Goal: Task Accomplishment & Management: Use online tool/utility

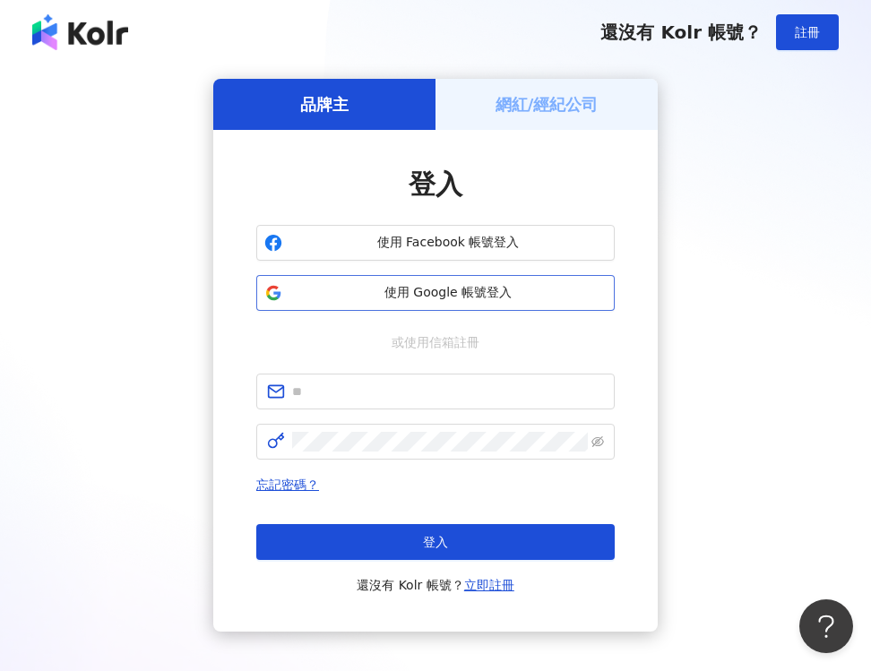
click at [435, 300] on span "使用 Google 帳號登入" at bounding box center [447, 293] width 317 height 18
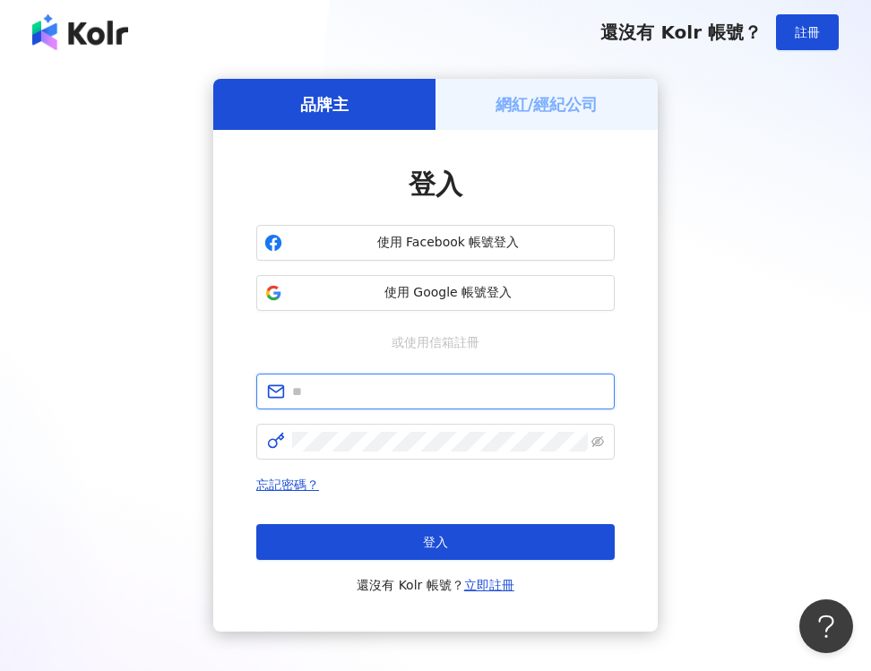
click at [435, 399] on input "text" at bounding box center [448, 392] width 312 height 20
type input "**********"
click button "登入" at bounding box center [435, 542] width 358 height 36
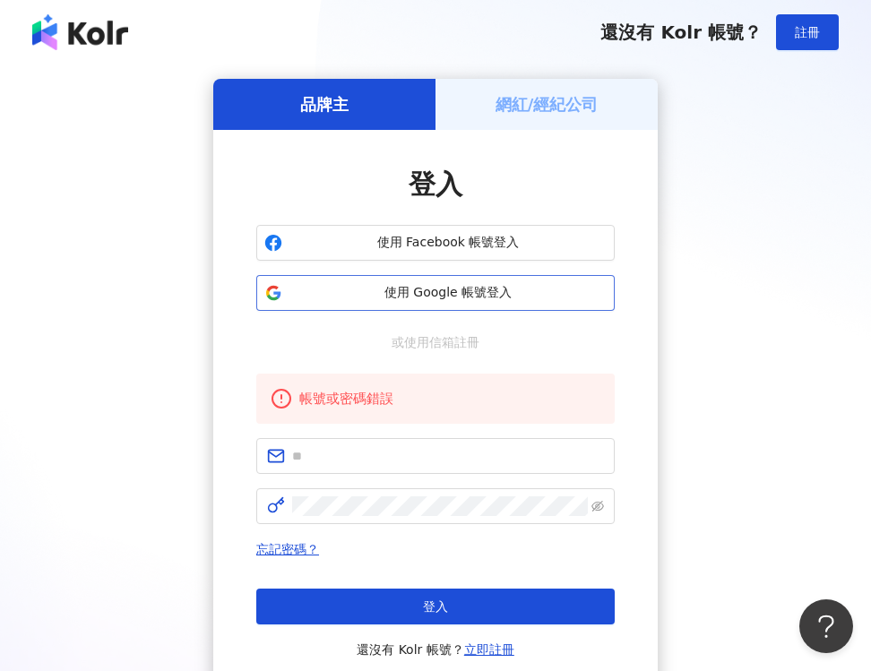
click at [445, 303] on button "使用 Google 帳號登入" at bounding box center [435, 293] width 358 height 36
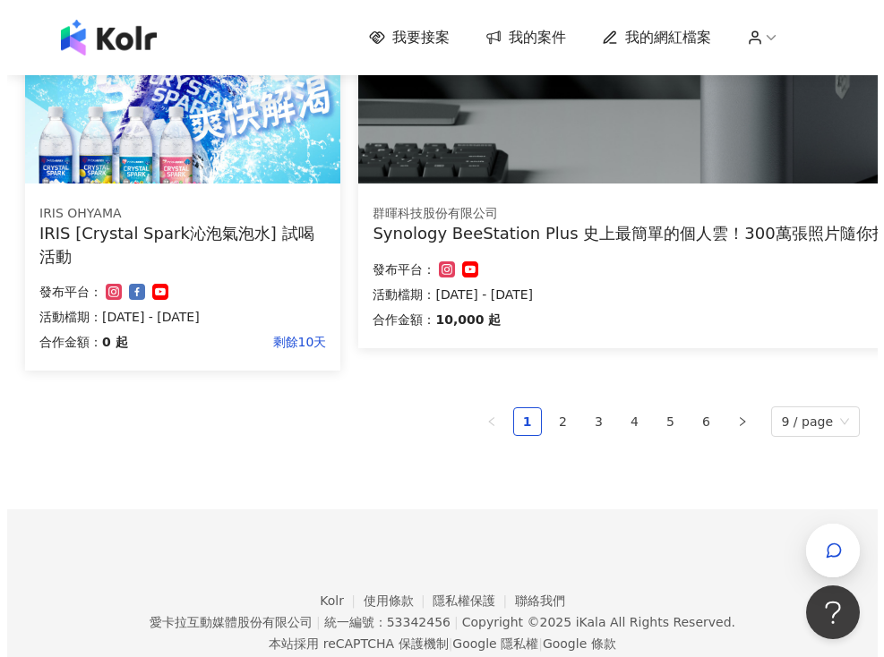
scroll to position [1194, 0]
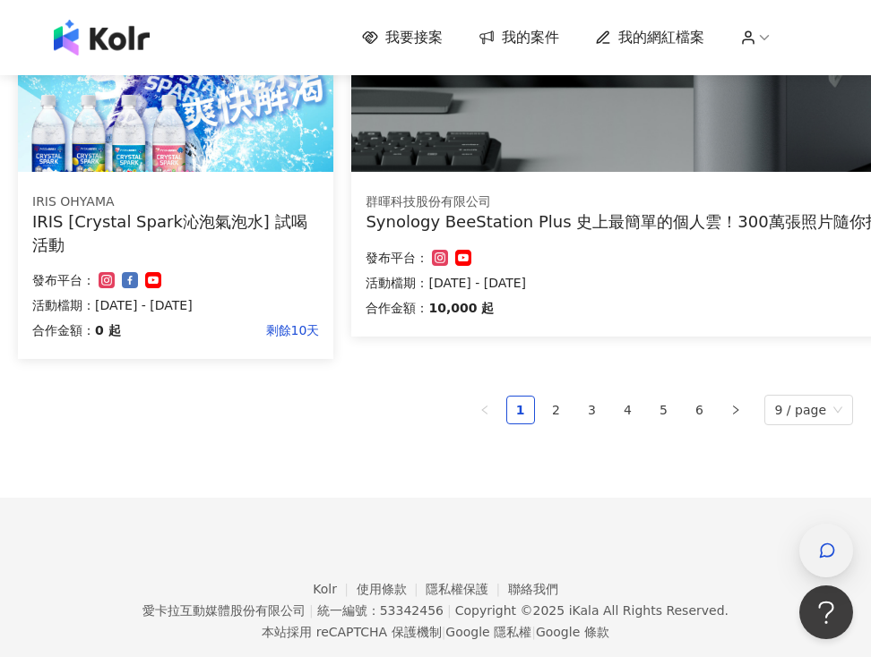
click at [833, 554] on icon "button" at bounding box center [827, 551] width 13 height 13
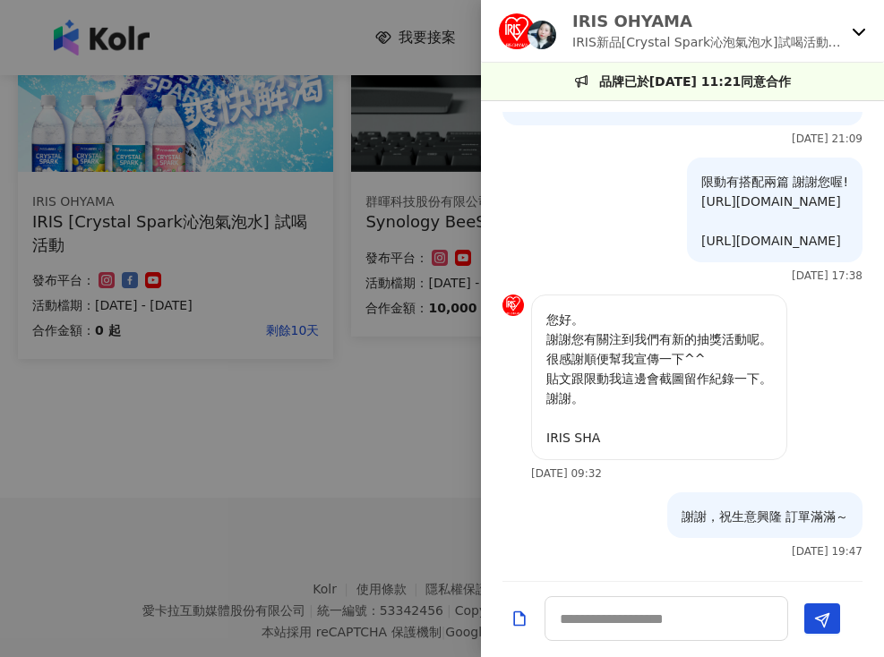
scroll to position [2716, 0]
click at [855, 30] on icon at bounding box center [859, 32] width 13 height 7
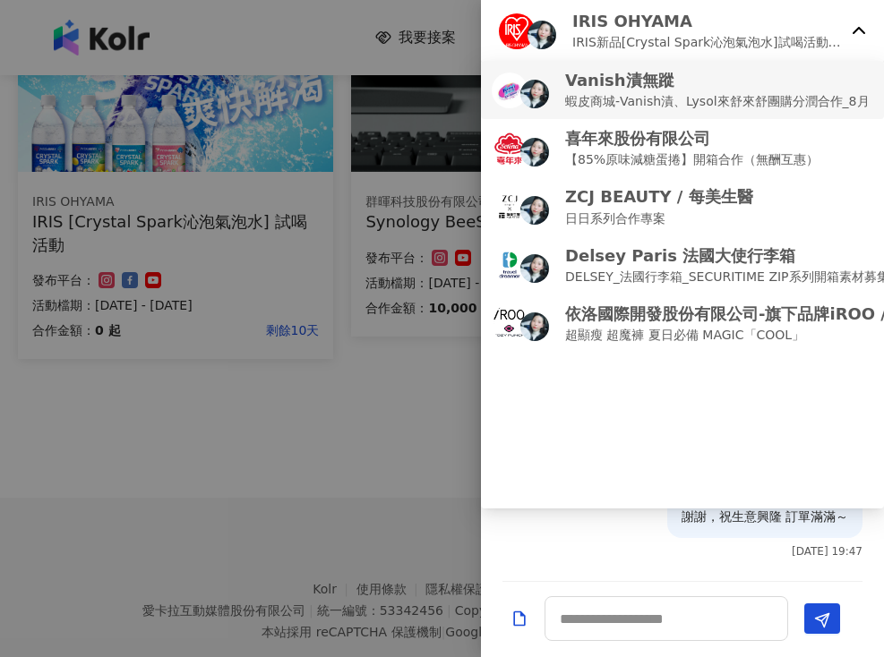
click at [655, 101] on p "蝦皮商城-Vanish漬、Lysol來舒來舒團購分潤合作_8月" at bounding box center [717, 101] width 305 height 20
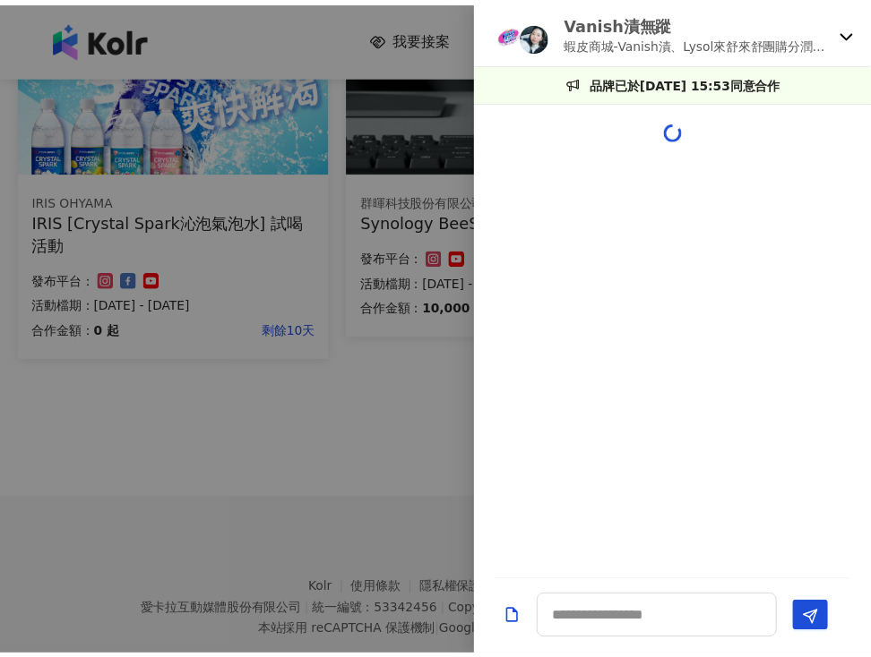
scroll to position [0, 0]
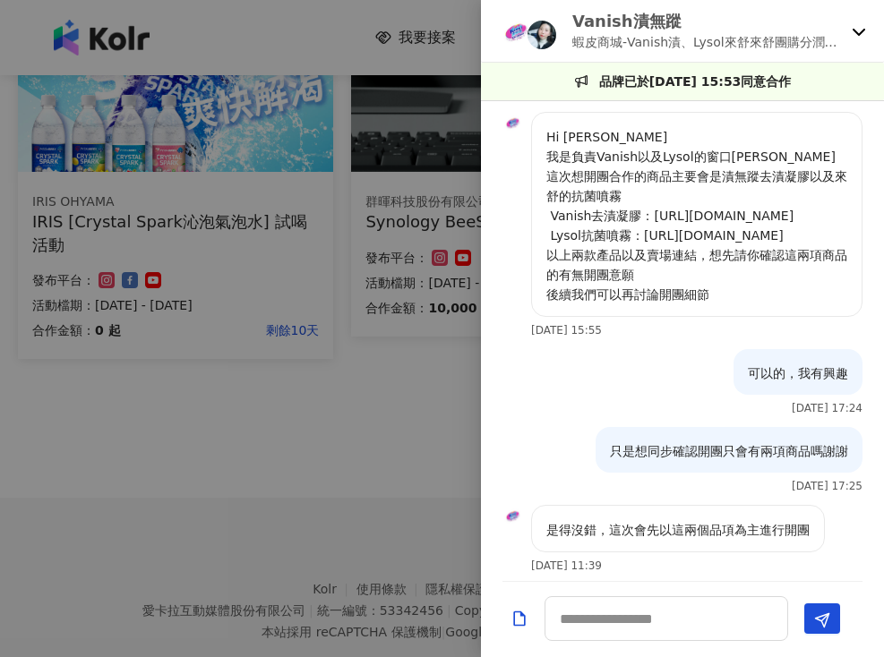
click at [630, 74] on p "品牌已於[DATE] 15:53同意合作" at bounding box center [695, 82] width 193 height 20
click at [519, 29] on img at bounding box center [517, 31] width 36 height 36
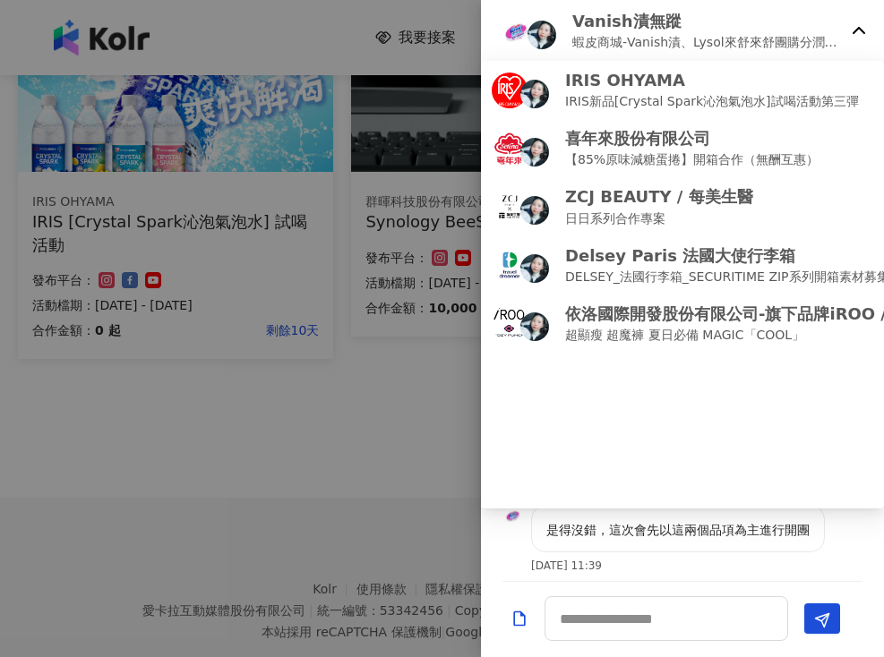
click at [409, 273] on div at bounding box center [442, 328] width 884 height 657
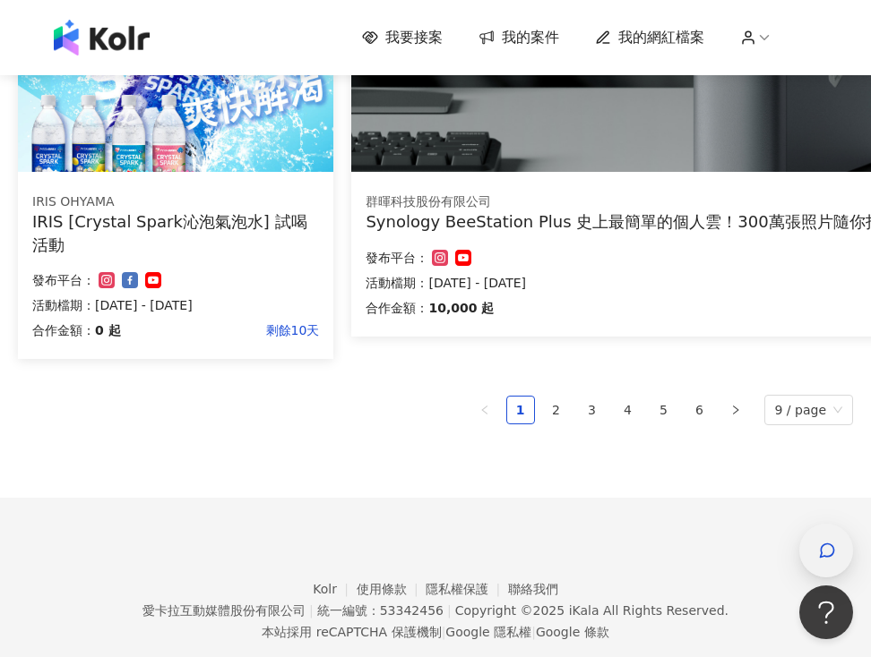
click at [825, 545] on icon "button" at bounding box center [827, 551] width 13 height 13
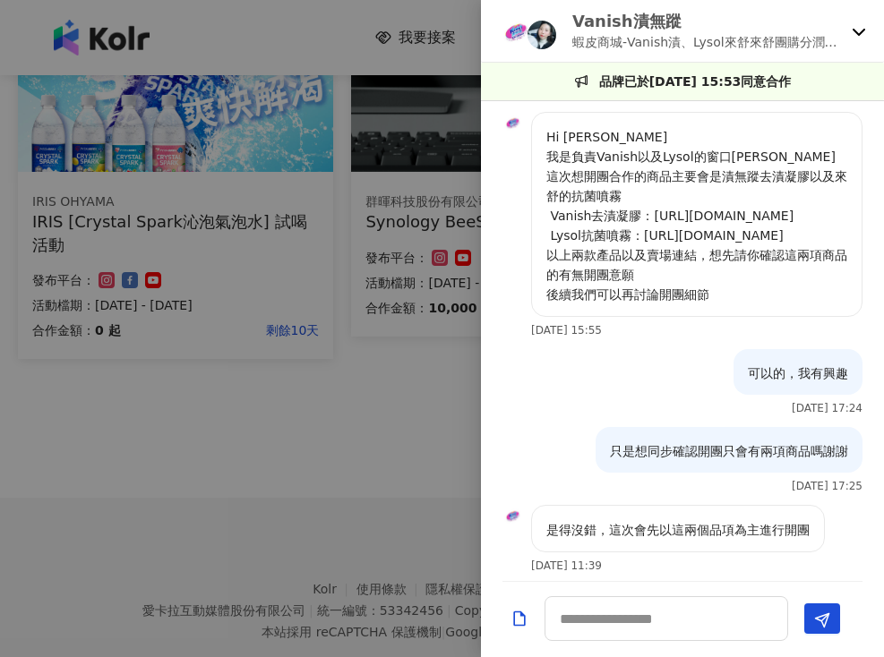
click at [318, 33] on div at bounding box center [442, 328] width 884 height 657
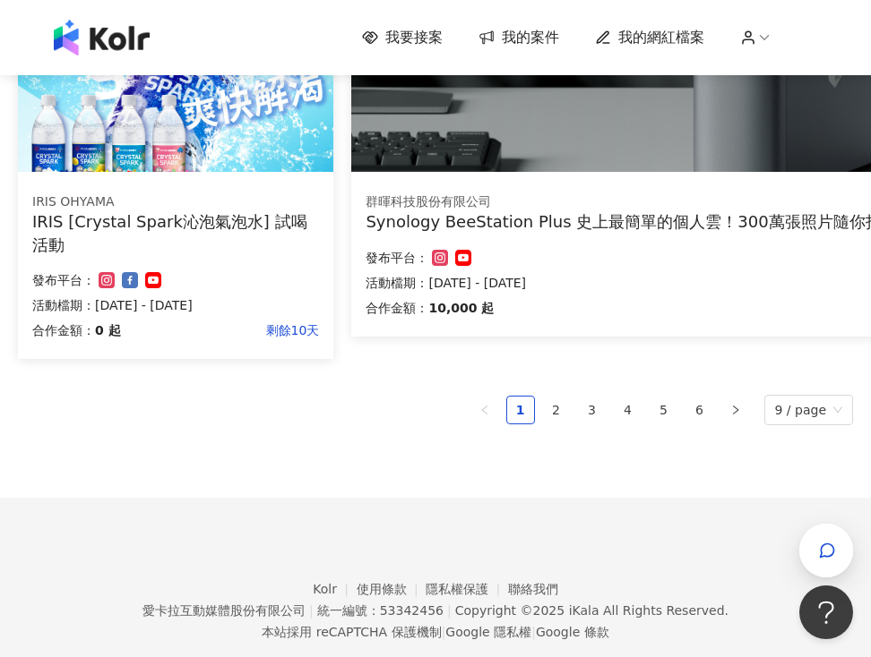
click at [417, 43] on span "我要接案" at bounding box center [413, 38] width 57 height 20
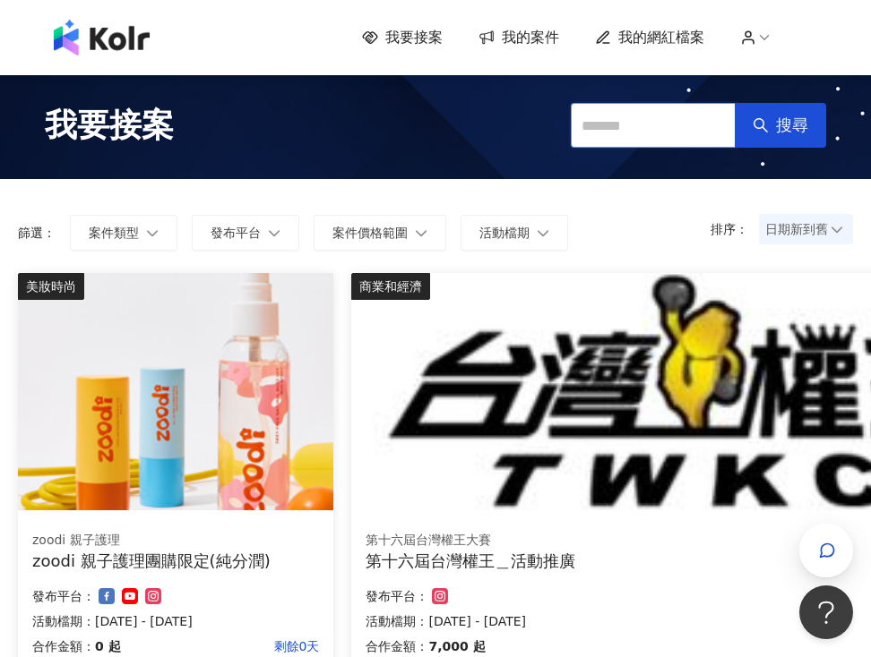
click at [602, 112] on input "text" at bounding box center [653, 125] width 165 height 45
type input "**"
type input "******"
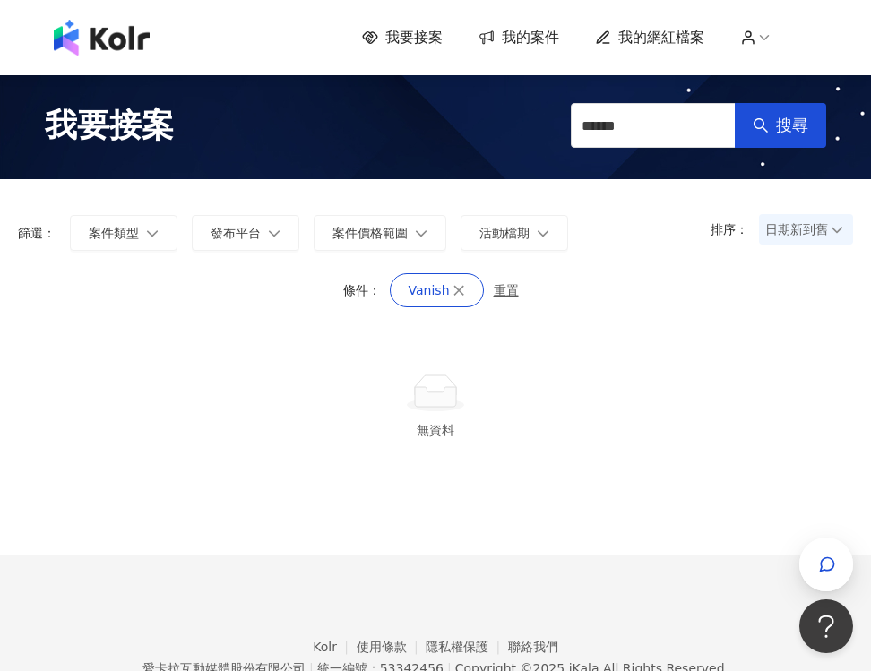
click at [529, 37] on span "我的案件" at bounding box center [530, 38] width 57 height 20
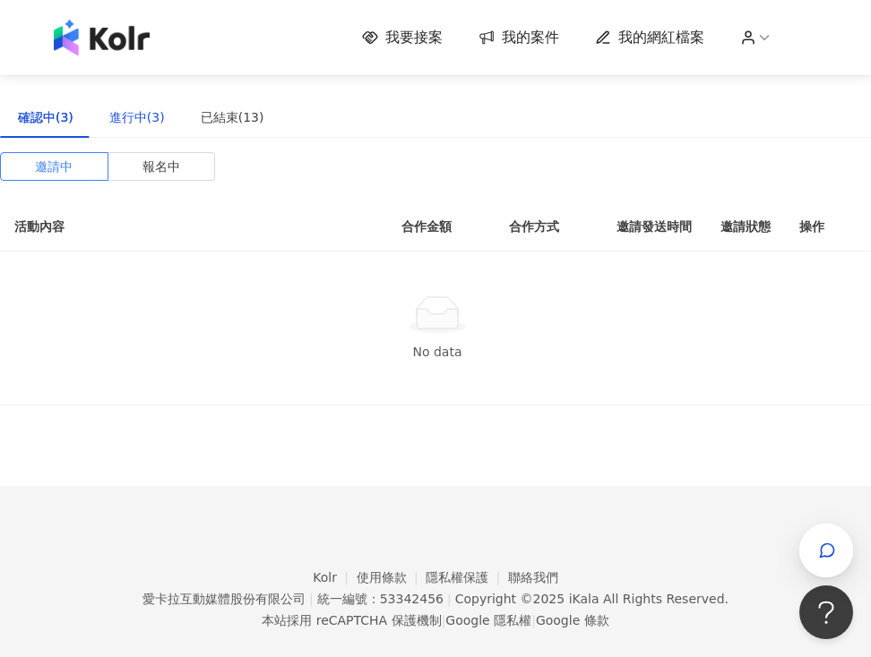
click at [152, 124] on div "進行中(3)" at bounding box center [137, 117] width 56 height 20
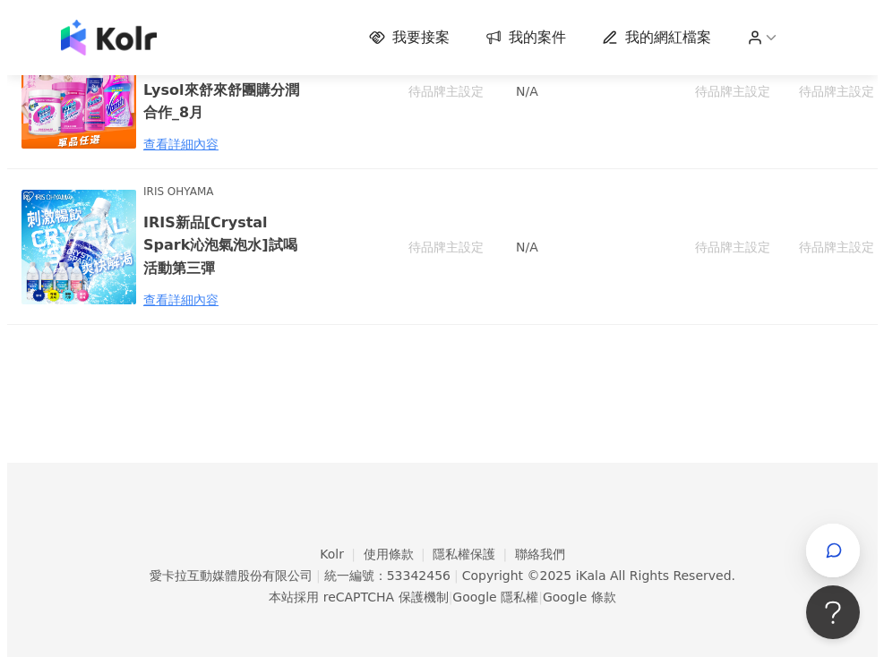
scroll to position [356, 0]
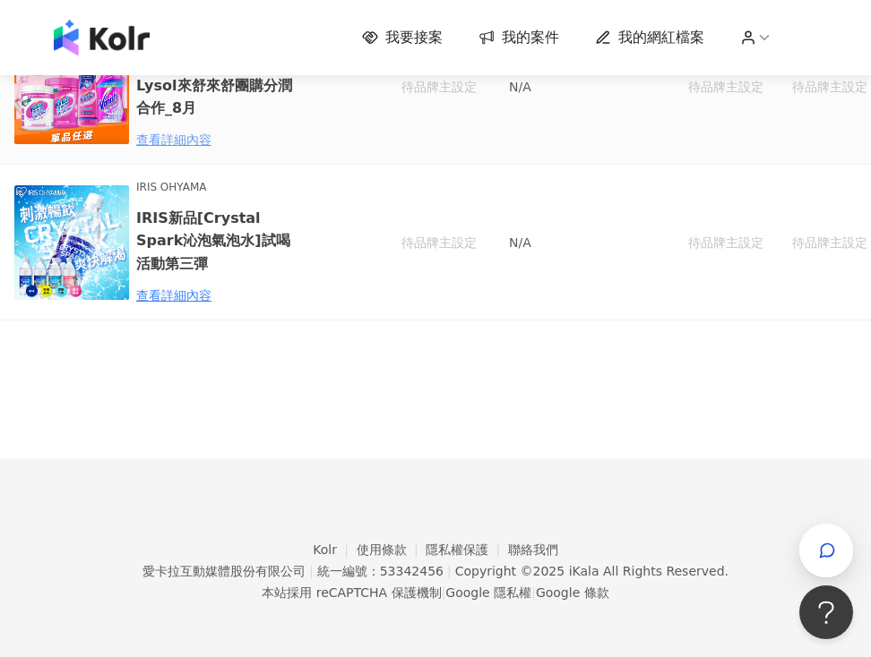
click at [176, 142] on div "查看詳細內容" at bounding box center [214, 140] width 157 height 20
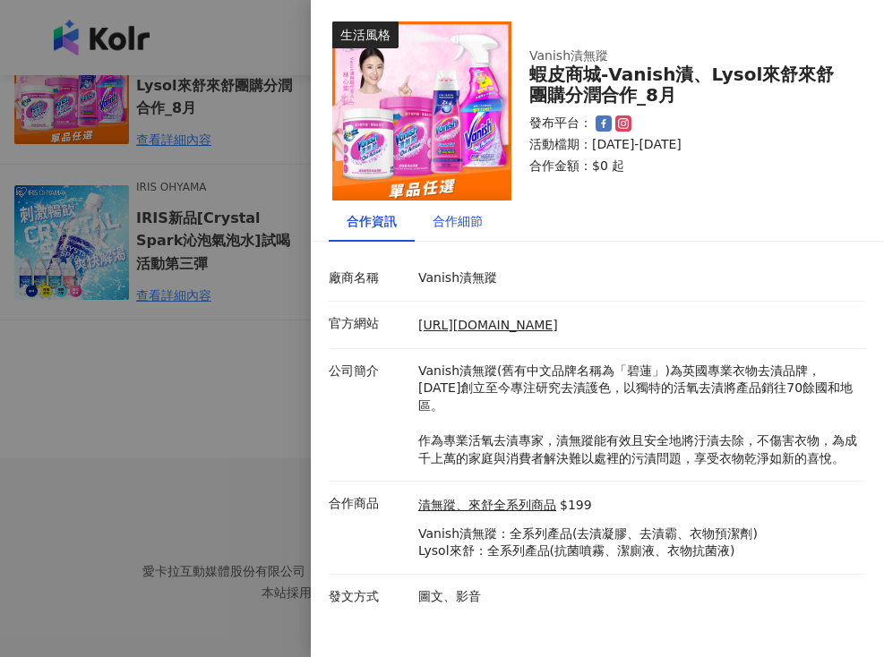
click at [466, 222] on div "合作細節" at bounding box center [458, 221] width 50 height 20
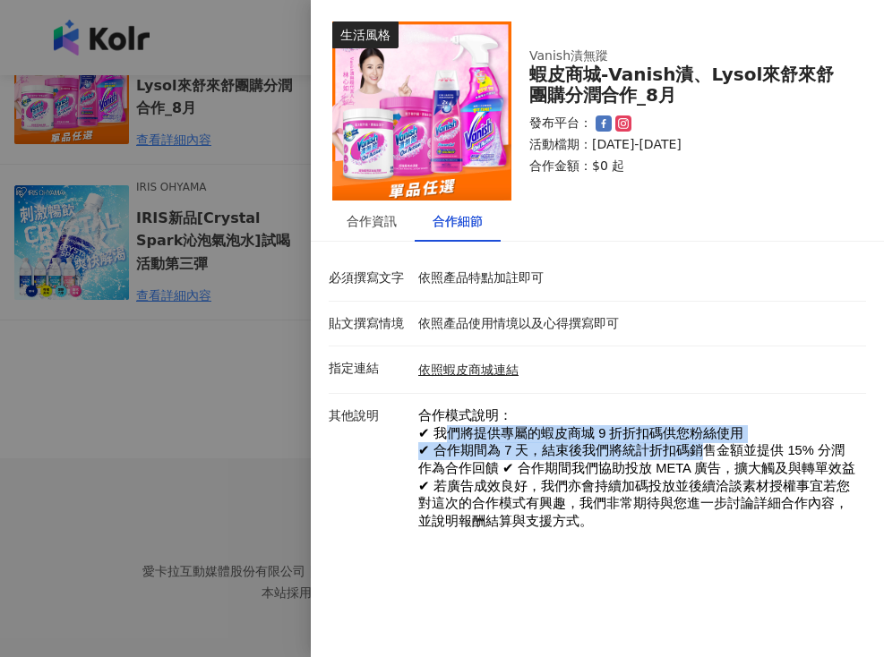
drag, startPoint x: 436, startPoint y: 431, endPoint x: 709, endPoint y: 421, distance: 272.5
click at [686, 462] on p "合作模式說明： ✔ 我們將提供專屬的蝦皮商城 9 折折扣碼供您粉絲使用 ✔ 合作期間為 7 天，結束後我們將統計折扣碼銷售金額並提供 15% 分潤作為合作回饋…" at bounding box center [637, 478] width 439 height 141
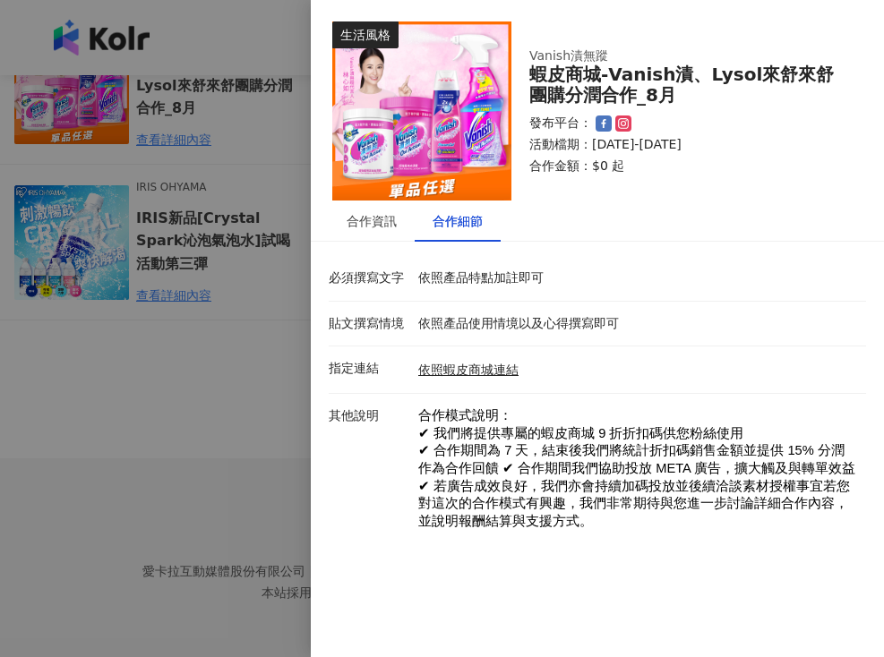
click at [700, 425] on p "合作模式說明： ✔ 我們將提供專屬的蝦皮商城 9 折折扣碼供您粉絲使用 ✔ 合作期間為 7 天，結束後我們將統計折扣碼銷售金額並提供 15% 分潤作為合作回饋…" at bounding box center [637, 478] width 439 height 141
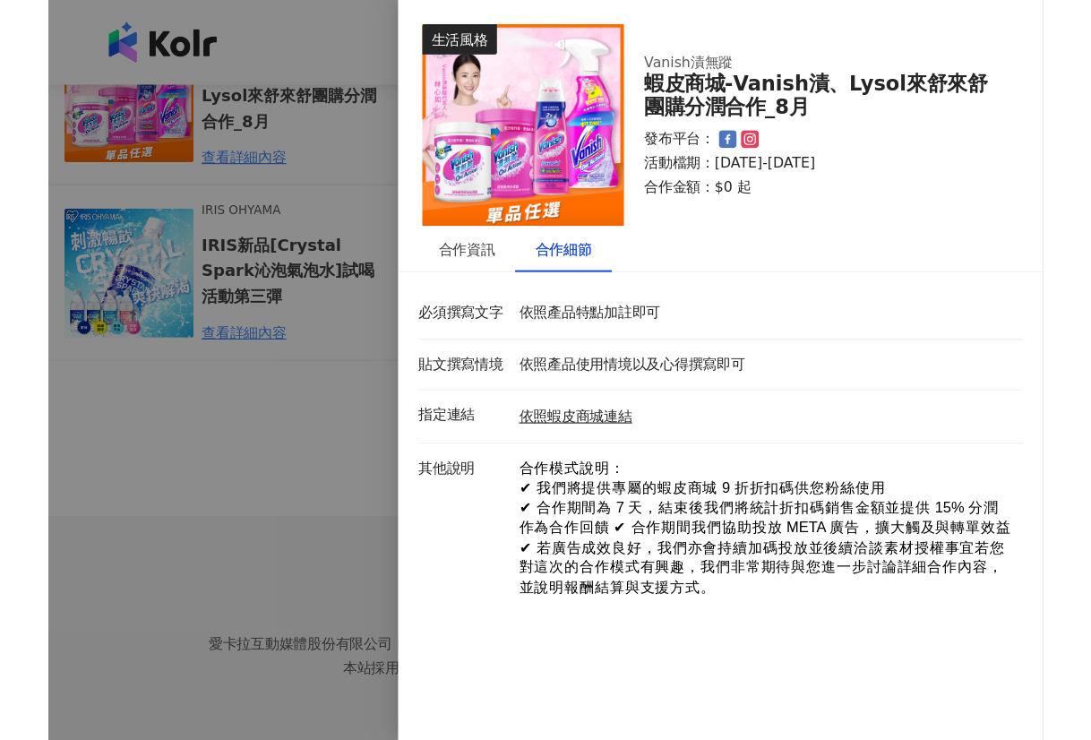
scroll to position [238, 0]
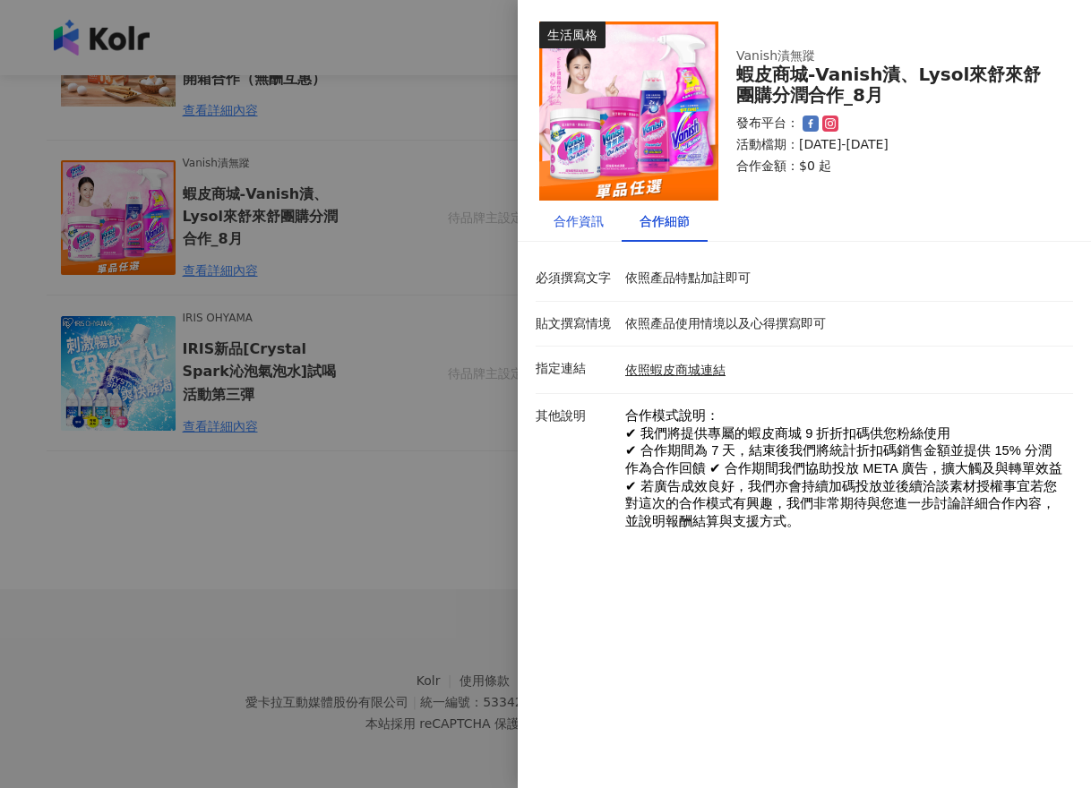
click at [563, 223] on div "合作資訊" at bounding box center [579, 221] width 50 height 20
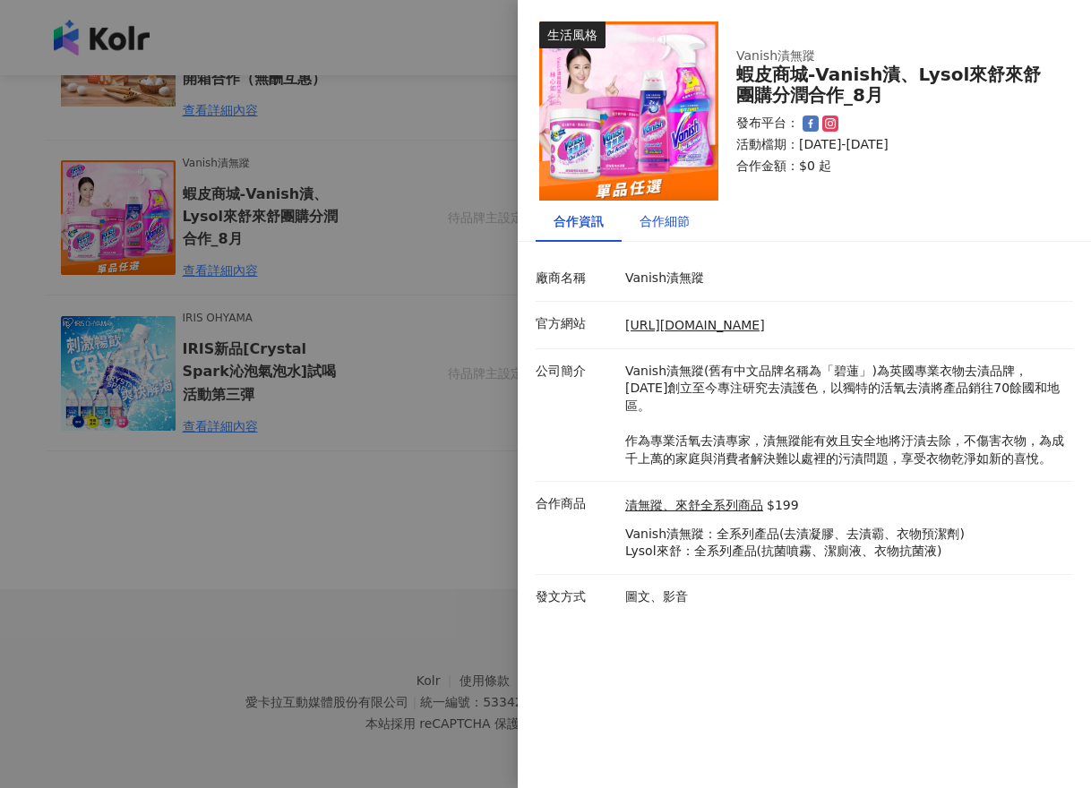
click at [663, 221] on div "合作細節" at bounding box center [665, 221] width 50 height 20
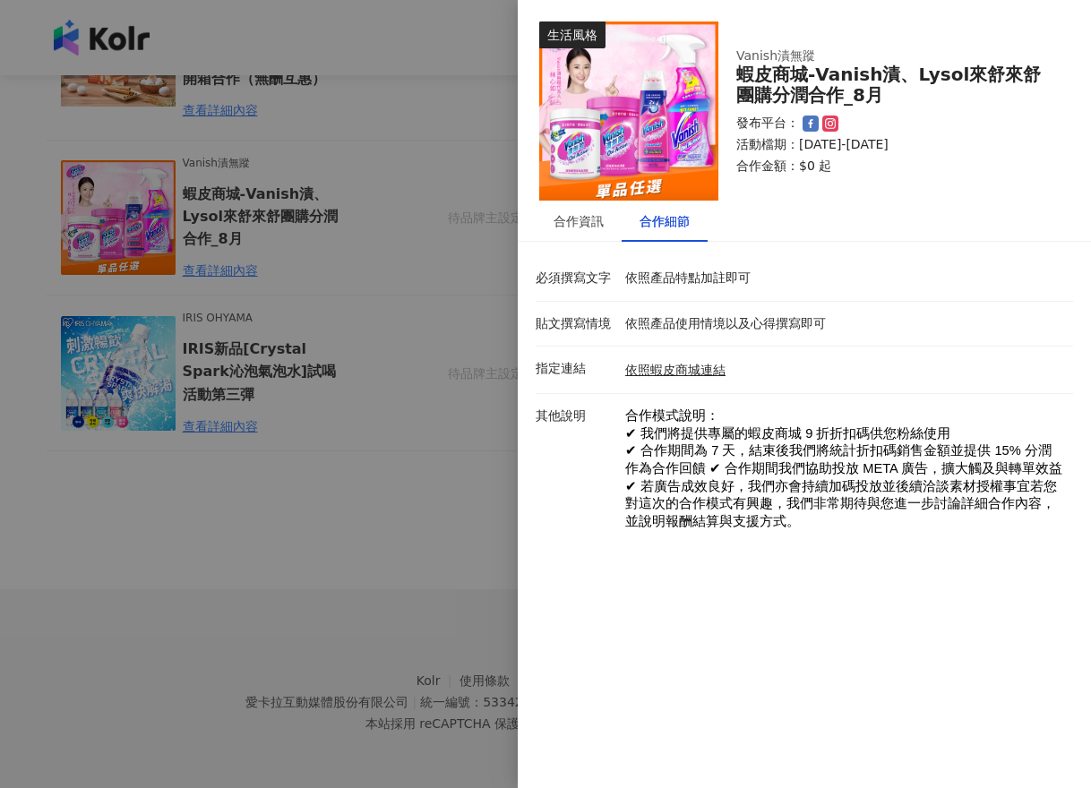
click at [314, 529] on div at bounding box center [545, 394] width 1091 height 788
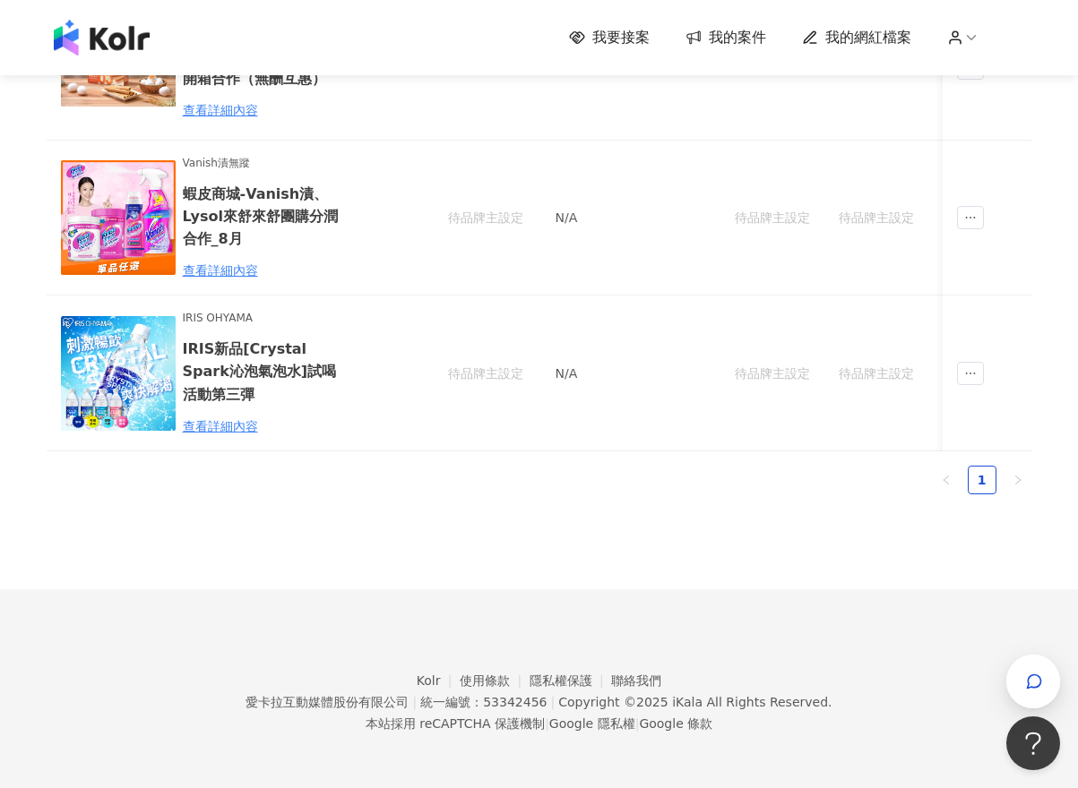
click at [182, 558] on div "建議執行流程 確認中(3) 進行中(3) 已結束(13) 邀請中 報名中 活動內容 合作金額 合作方式 邀請發送時間 邀請狀態 操作 No data 活動內容…" at bounding box center [539, 182] width 985 height 814
click at [219, 261] on div "查看詳細內容" at bounding box center [261, 271] width 157 height 20
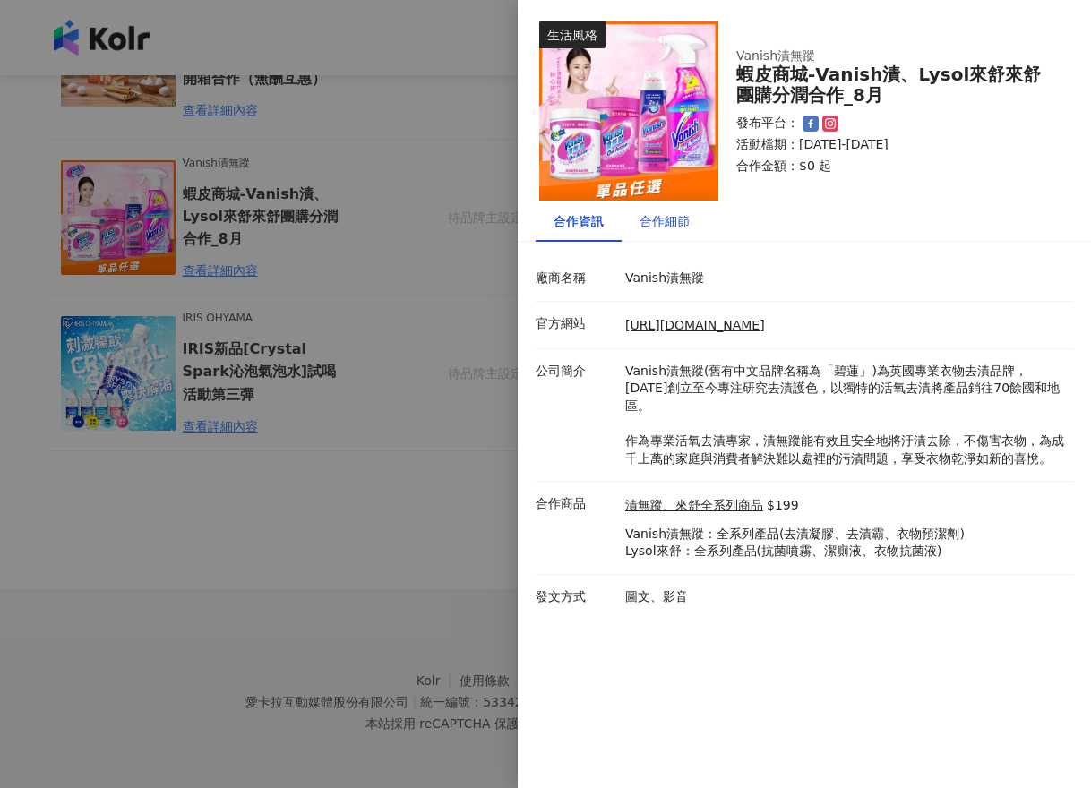
click at [669, 220] on div "合作細節" at bounding box center [665, 221] width 50 height 20
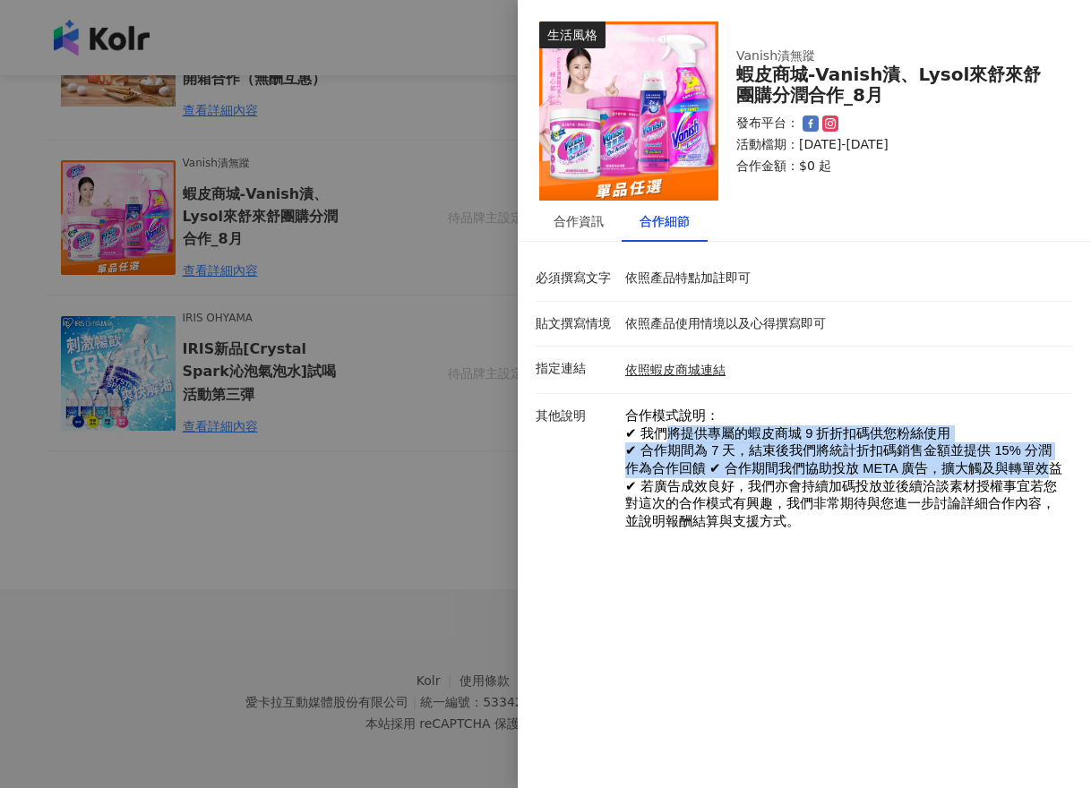
drag, startPoint x: 654, startPoint y: 434, endPoint x: 922, endPoint y: 486, distance: 272.8
click at [870, 472] on p "合作模式說明： ✔ 我們將提供專屬的蝦皮商城 9 折折扣碼供您粉絲使用 ✔ 合作期間為 7 天，結束後我們將統計折扣碼銷售金額並提供 15% 分潤作為合作回饋…" at bounding box center [844, 478] width 439 height 141
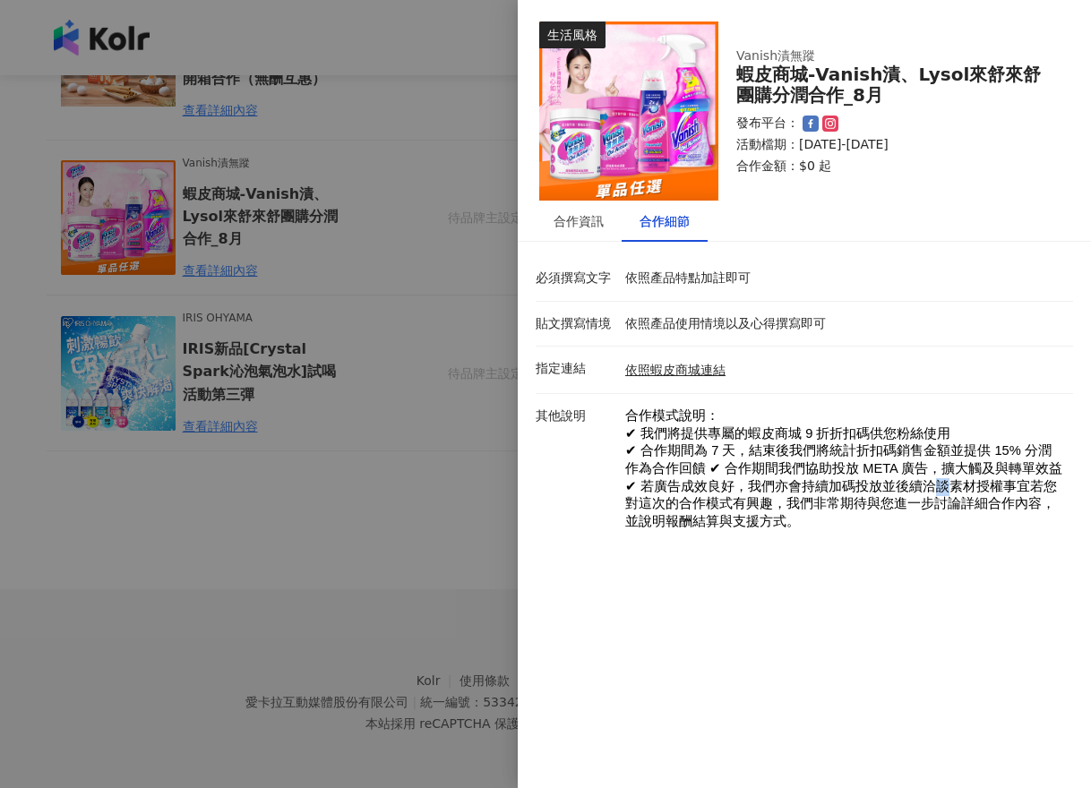
click at [870, 486] on span "✔ 若廣告成效良好，我們亦會持續加碼投放並後續洽談素材授權事宜若您對這次的合作模式有興趣，我們非常期待與您進一步討論詳細合作內容，並說明報酬結算與支援方式。" at bounding box center [841, 503] width 432 height 49
drag, startPoint x: 616, startPoint y: 428, endPoint x: 793, endPoint y: 537, distance: 207.1
click at [793, 537] on div "其他說明 合作模式說明： ✔ 我們將提供專屬的蝦皮商城 9 折折扣碼供您粉絲使用 ✔ 合作期間為 7 天，結束後我們將統計折扣碼銷售金額並提供 15% 分潤作…" at bounding box center [799, 493] width 537 height 170
copy div "其他說明 合作模式說明： ✔ 我們將提供專屬的蝦皮商城 9 折折扣碼供您粉絲使用 ✔ 合作期間為 7 天，結束後我們將統計折扣碼銷售金額並提供 15% 分潤作…"
click at [870, 215] on div "合作資訊 合作細節" at bounding box center [804, 221] width 573 height 41
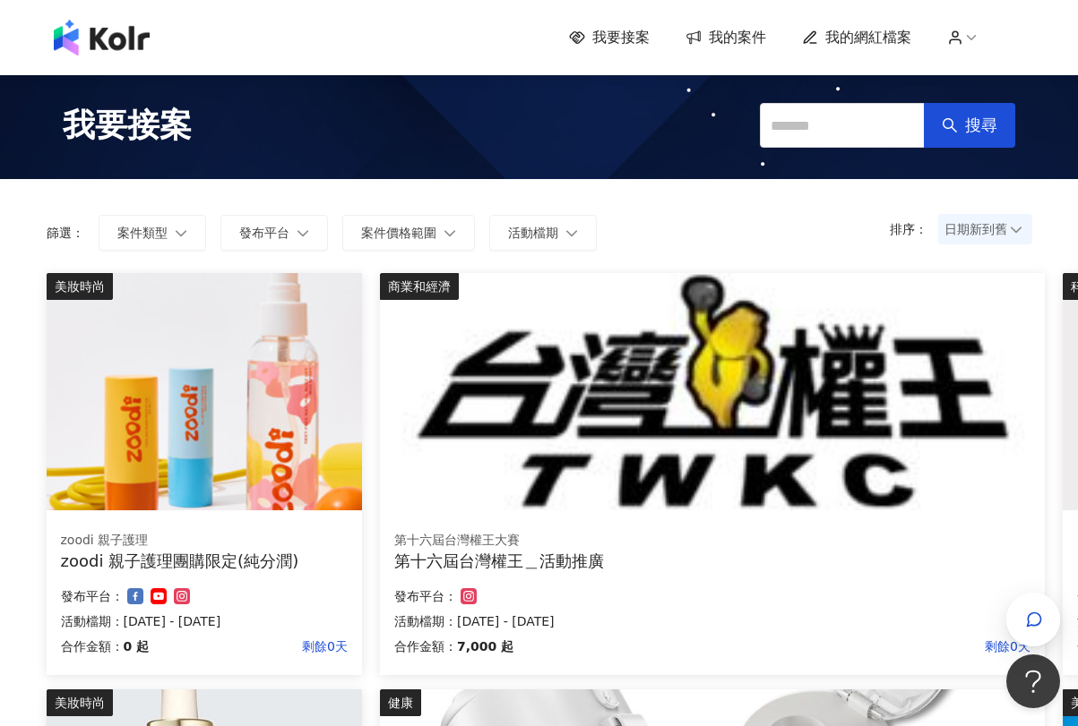
click at [442, 150] on div "我要接案 搜尋" at bounding box center [539, 125] width 988 height 81
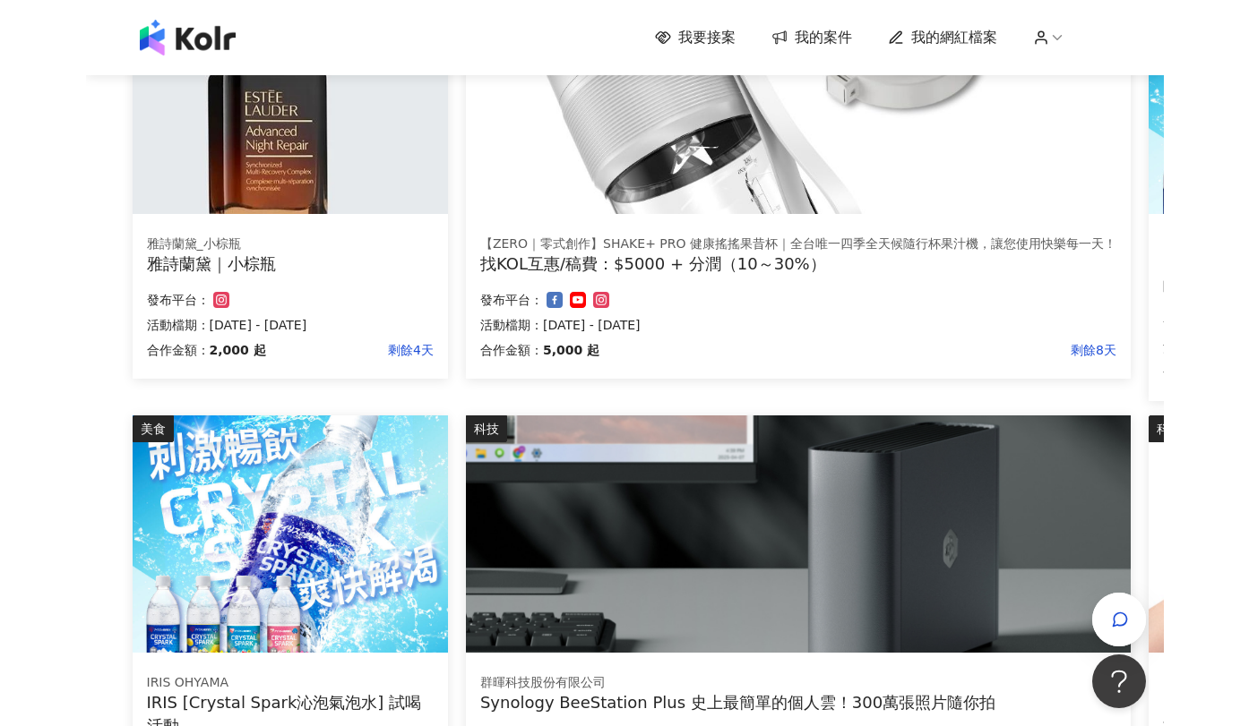
scroll to position [717, 0]
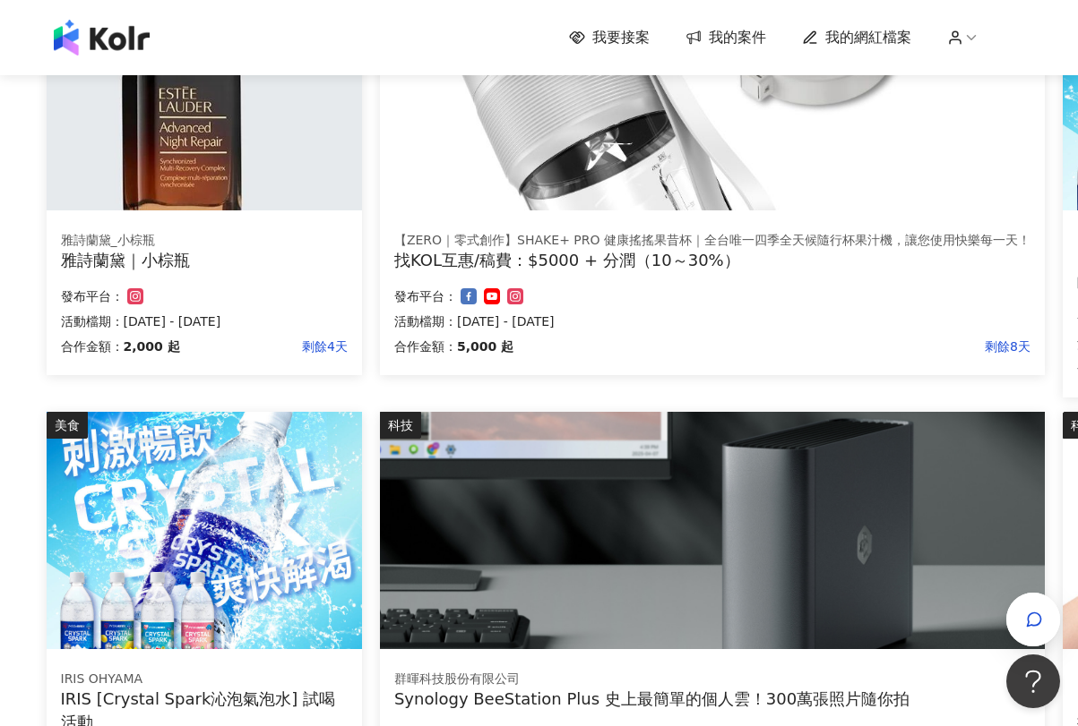
drag, startPoint x: 185, startPoint y: 186, endPoint x: 13, endPoint y: 185, distance: 171.1
click at [13, 185] on div "我要接案 我的案件 我的網紅檔案 我要接案 搜尋 排序： 日期新到舊 篩選： 案件類型 發布平台 案件價格範圍 活動檔期 清除 套用 美妝時尚 zoodi 親…" at bounding box center [539, 228] width 1078 height 1891
click at [176, 162] on img at bounding box center [204, 91] width 315 height 237
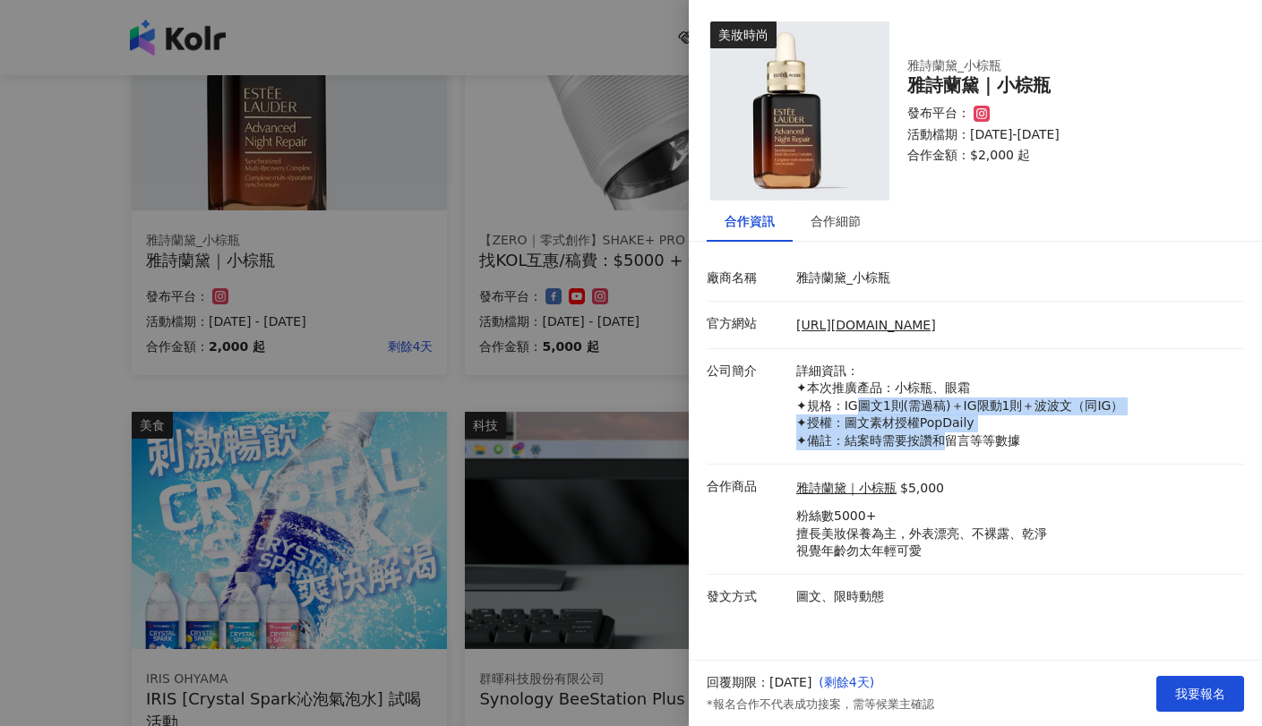
drag, startPoint x: 861, startPoint y: 406, endPoint x: 946, endPoint y: 437, distance: 90.7
click at [946, 437] on p "詳細資訊： ✦本次推廣產品：小棕瓶、眼霜 ✦規格：IG圖文1則(需過稿)＋IG限動1則＋波波文（同IG） ✦授權：圖文素材授權PopDaily ✦備註：結案時…" at bounding box center [1015, 407] width 439 height 88
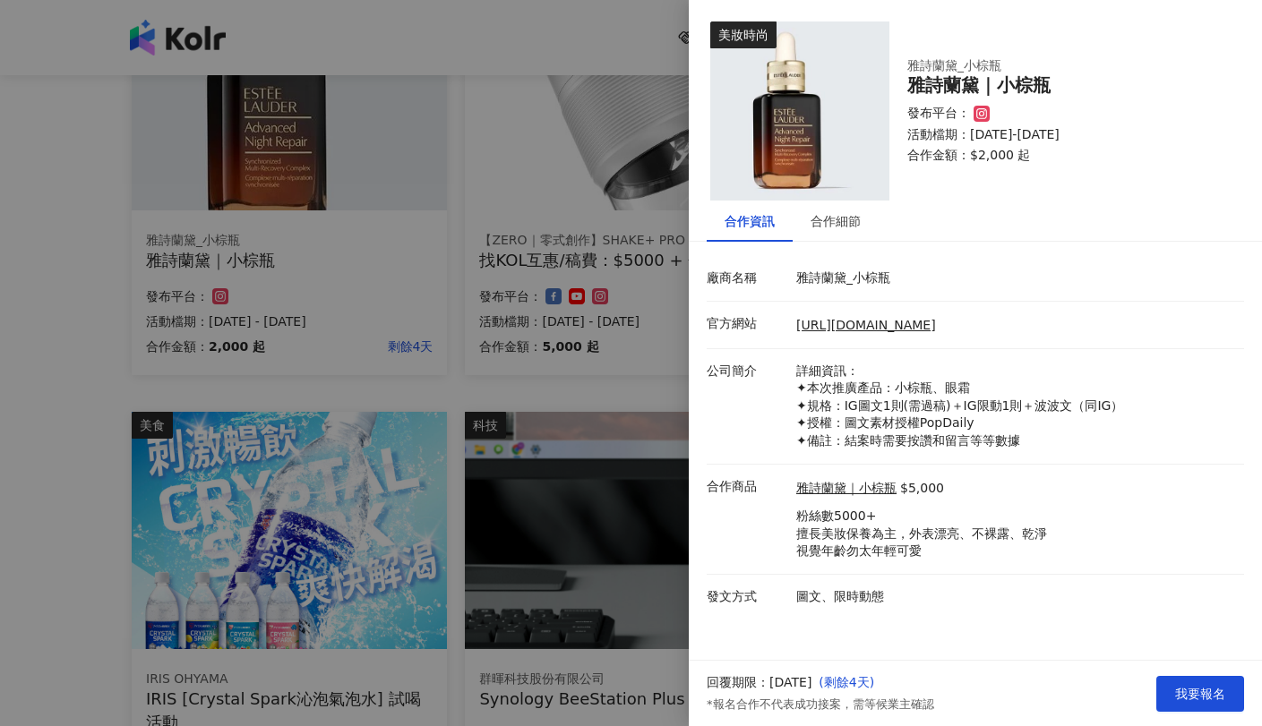
click at [1010, 366] on p "詳細資訊： ✦本次推廣產品：小棕瓶、眼霜 ✦規格：IG圖文1則(需過稿)＋IG限動1則＋波波文（同IG） ✦授權：圖文素材授權PopDaily ✦備註：結案時…" at bounding box center [1015, 407] width 439 height 88
click at [553, 323] on div at bounding box center [631, 363] width 1262 height 726
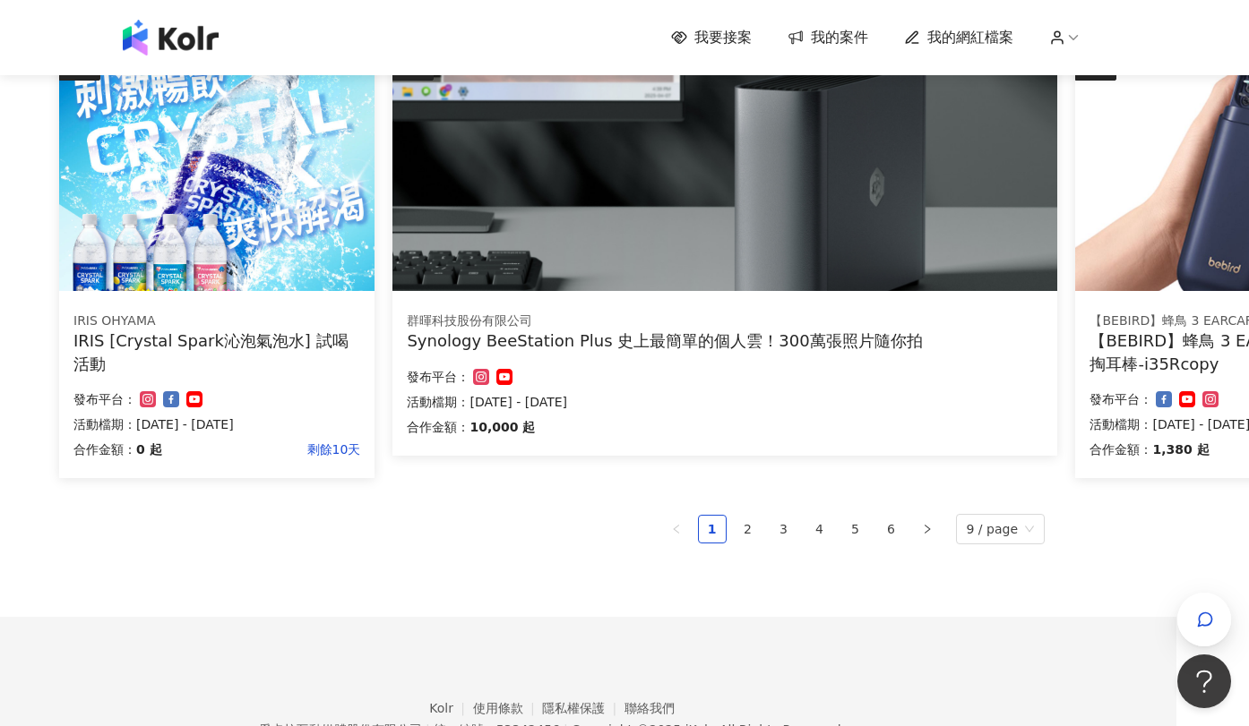
scroll to position [1075, 75]
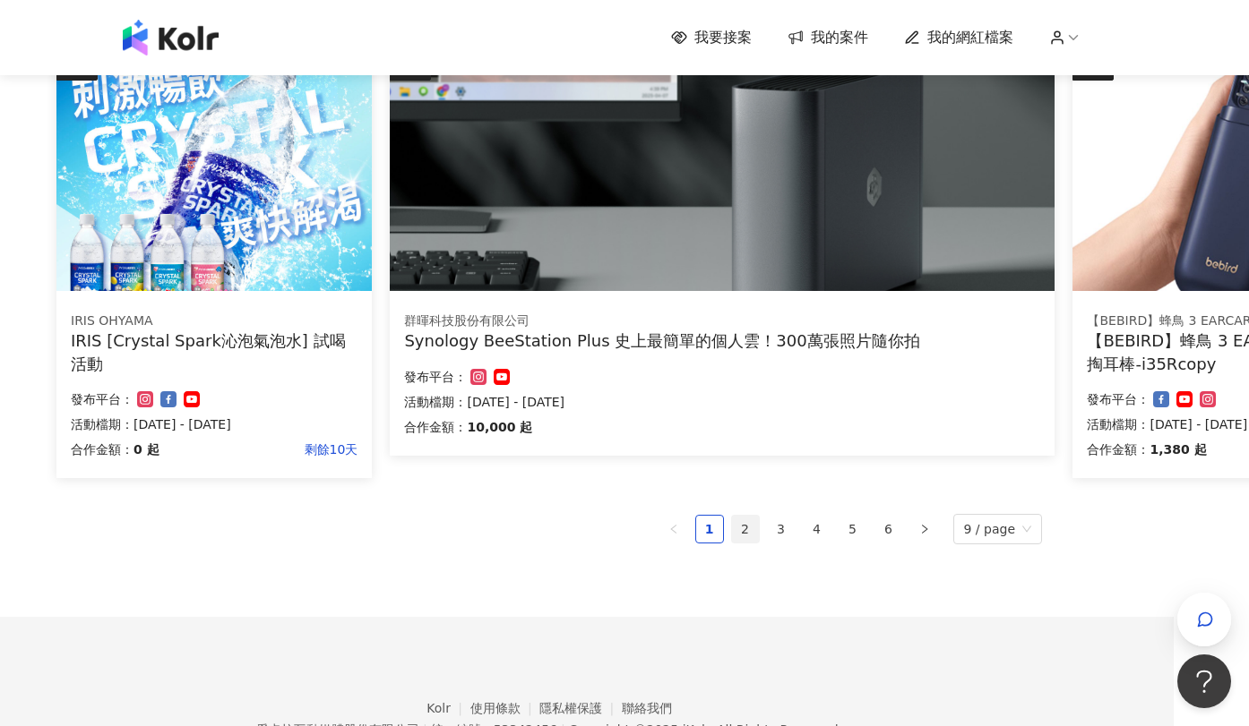
click at [751, 522] on link "2" at bounding box center [745, 529] width 27 height 27
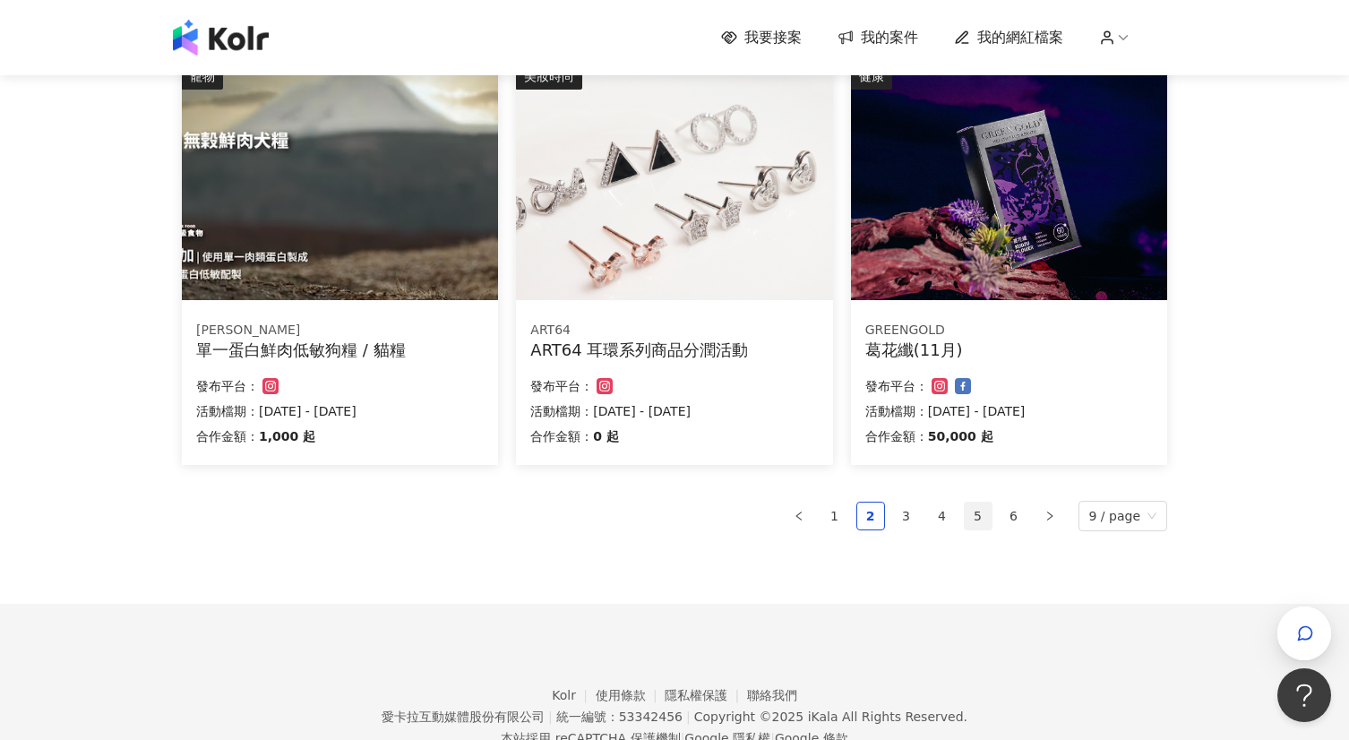
scroll to position [1075, 0]
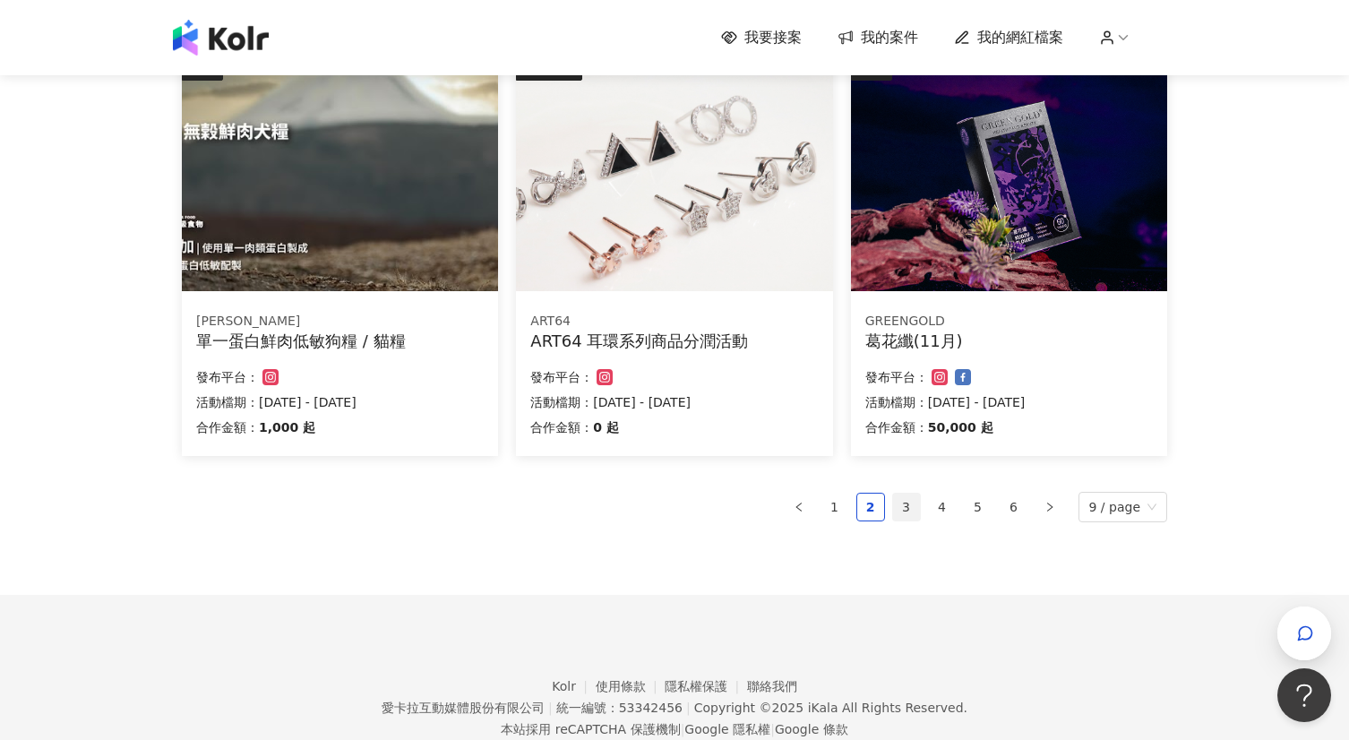
click at [905, 505] on link "3" at bounding box center [906, 507] width 27 height 27
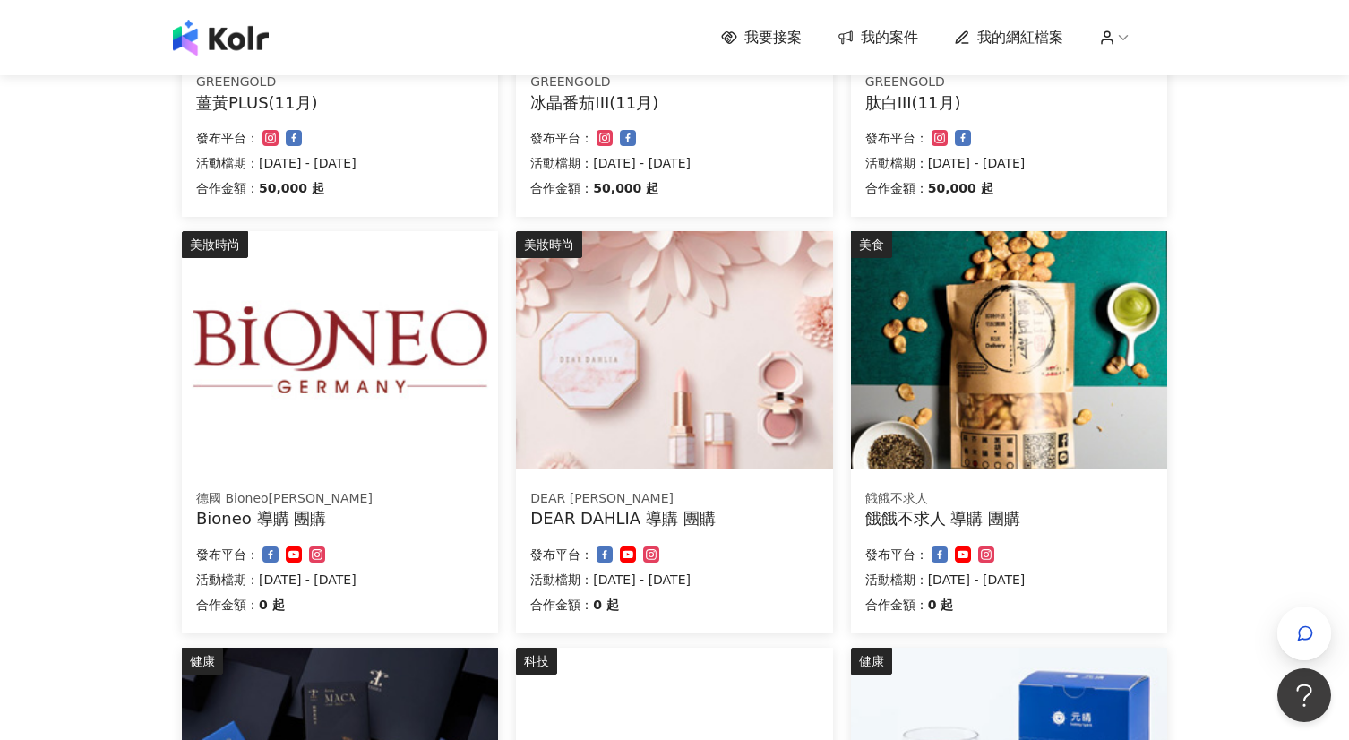
scroll to position [956, 0]
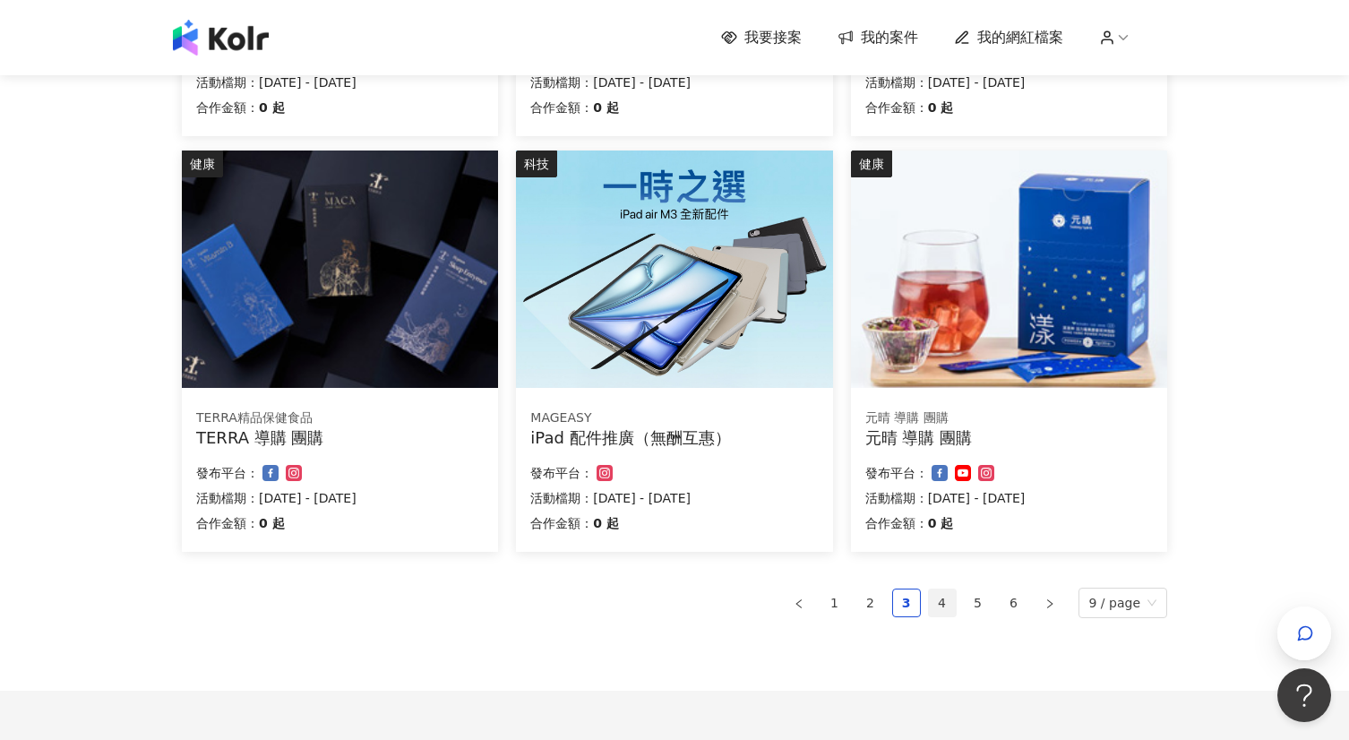
click at [945, 607] on link "4" at bounding box center [942, 602] width 27 height 27
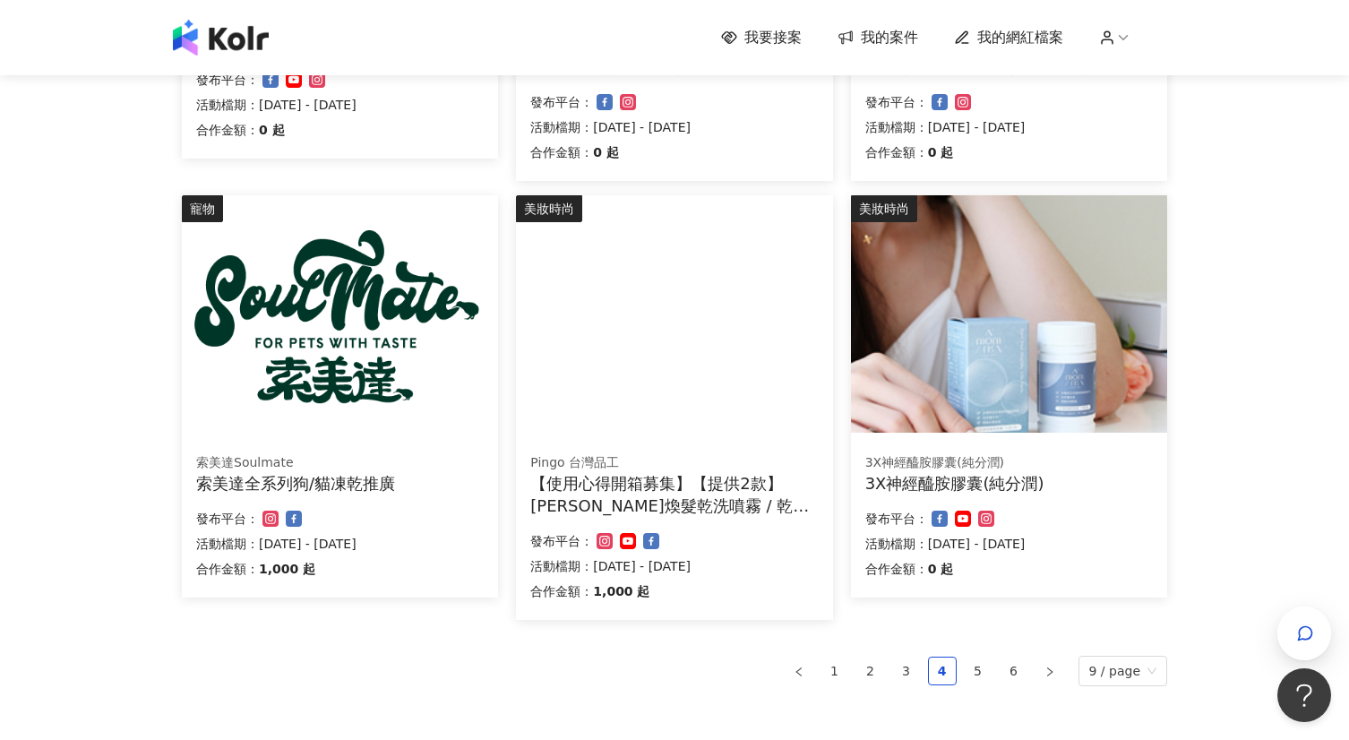
scroll to position [1097, 0]
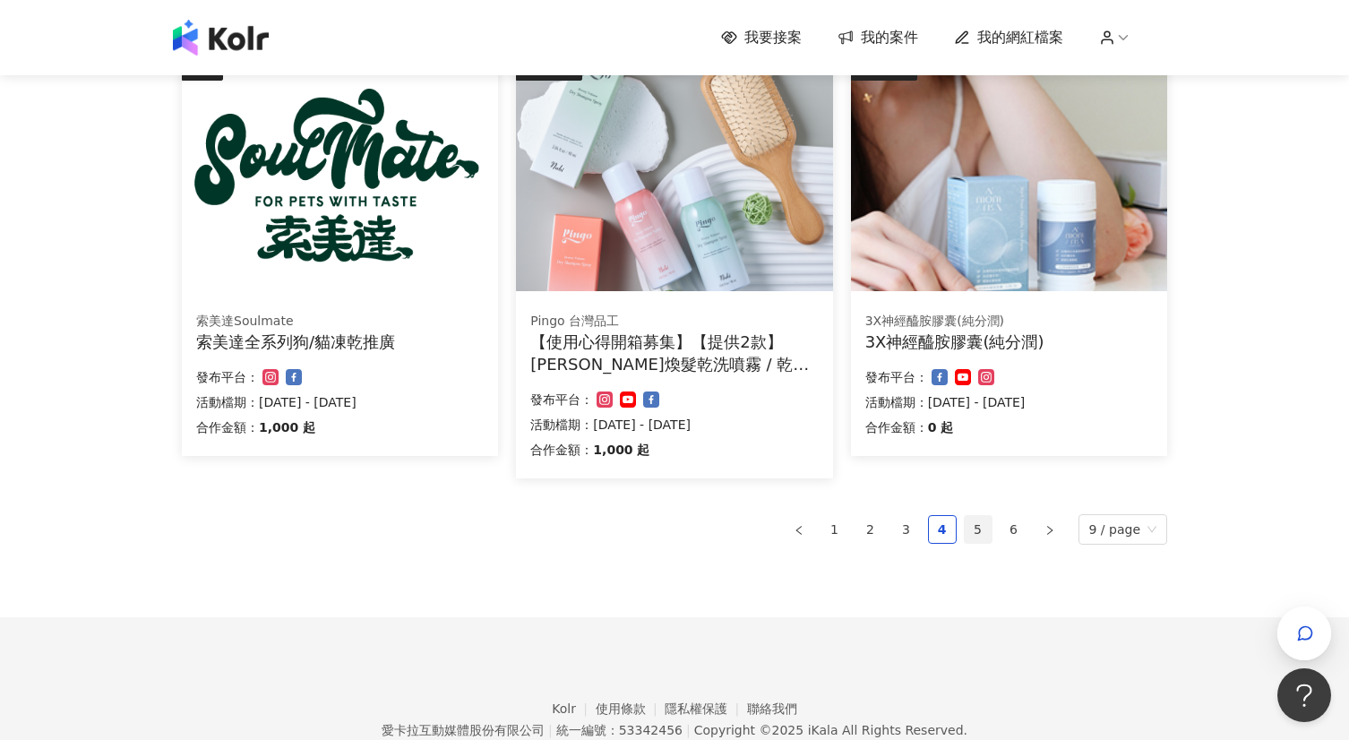
click at [980, 528] on link "5" at bounding box center [978, 529] width 27 height 27
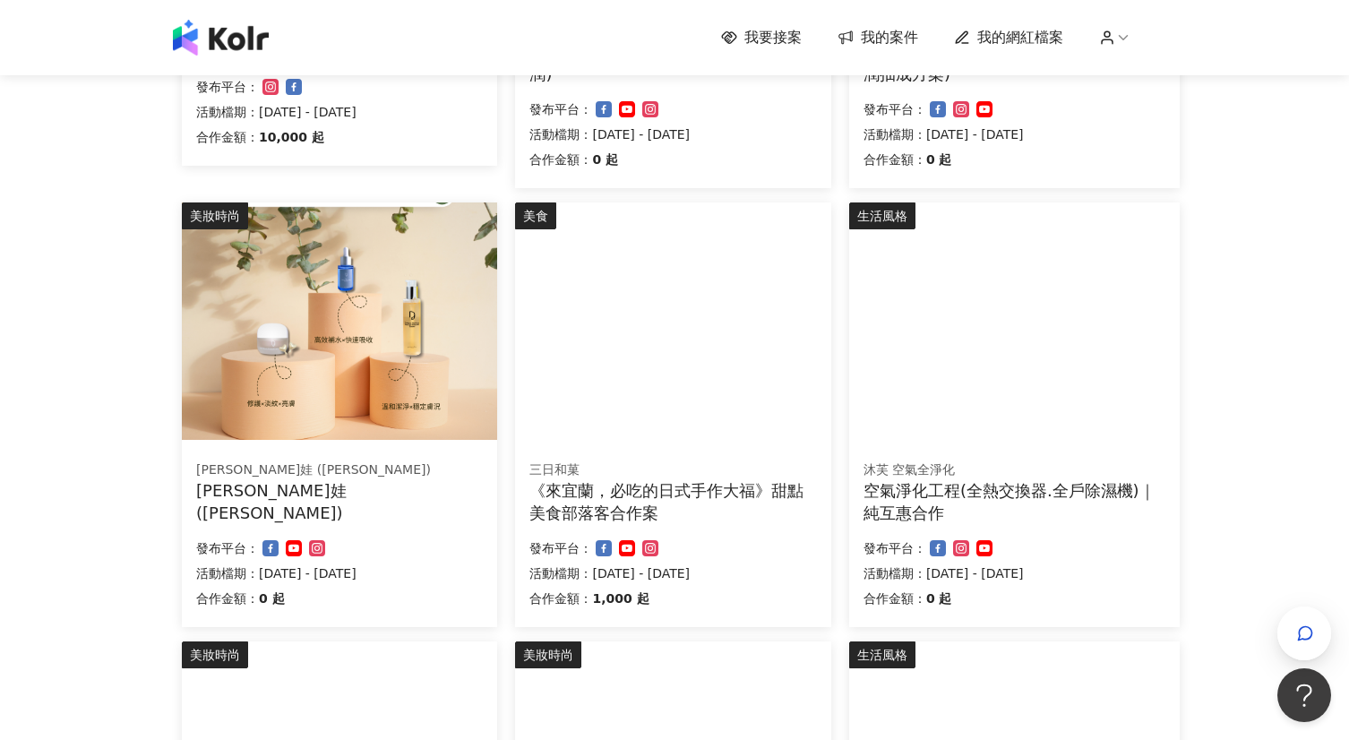
scroll to position [978, 0]
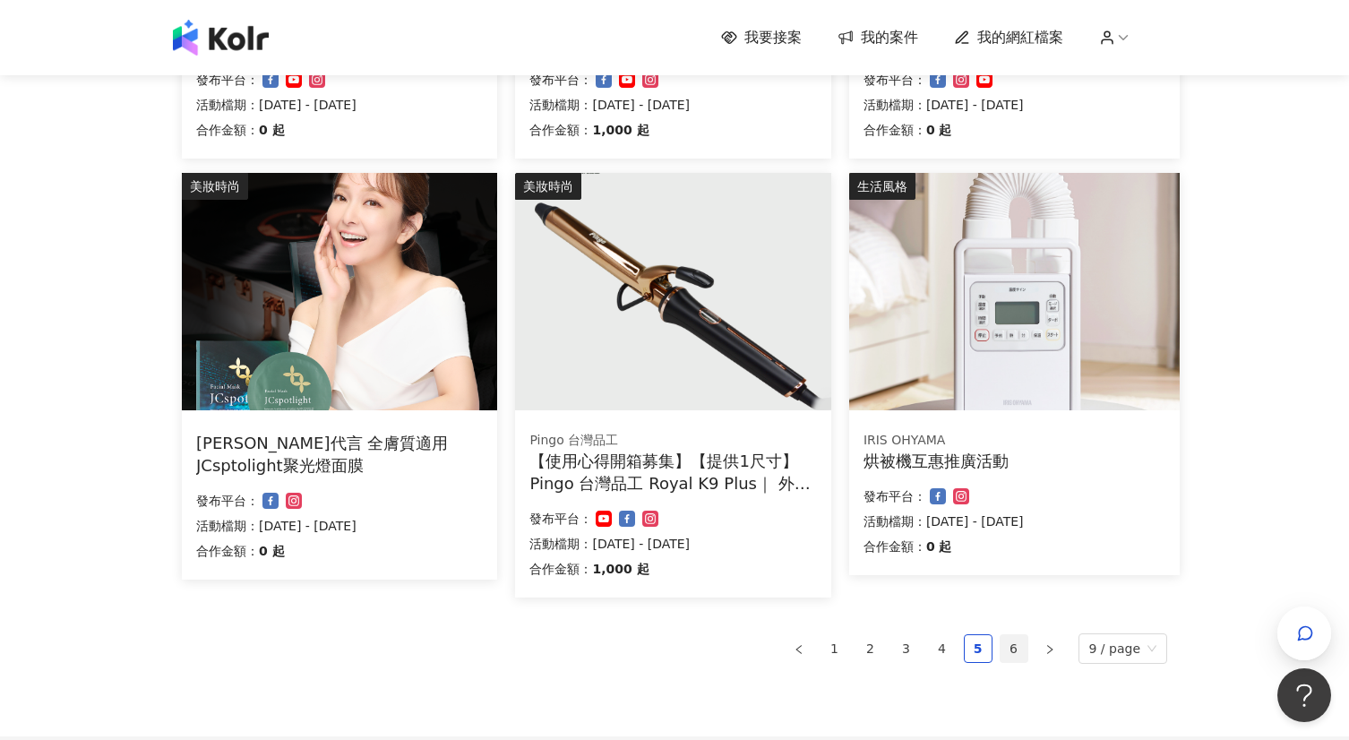
click at [1018, 655] on link "6" at bounding box center [1014, 648] width 27 height 27
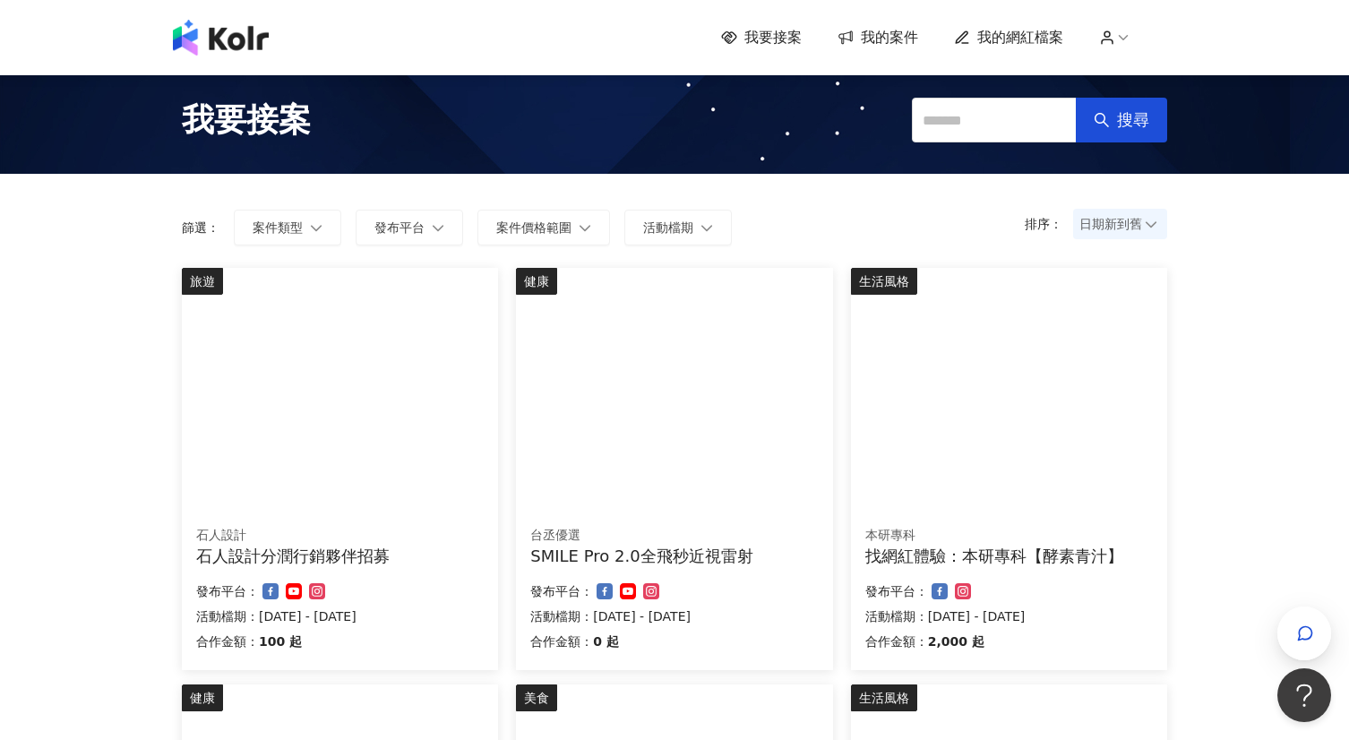
scroll to position [0, 0]
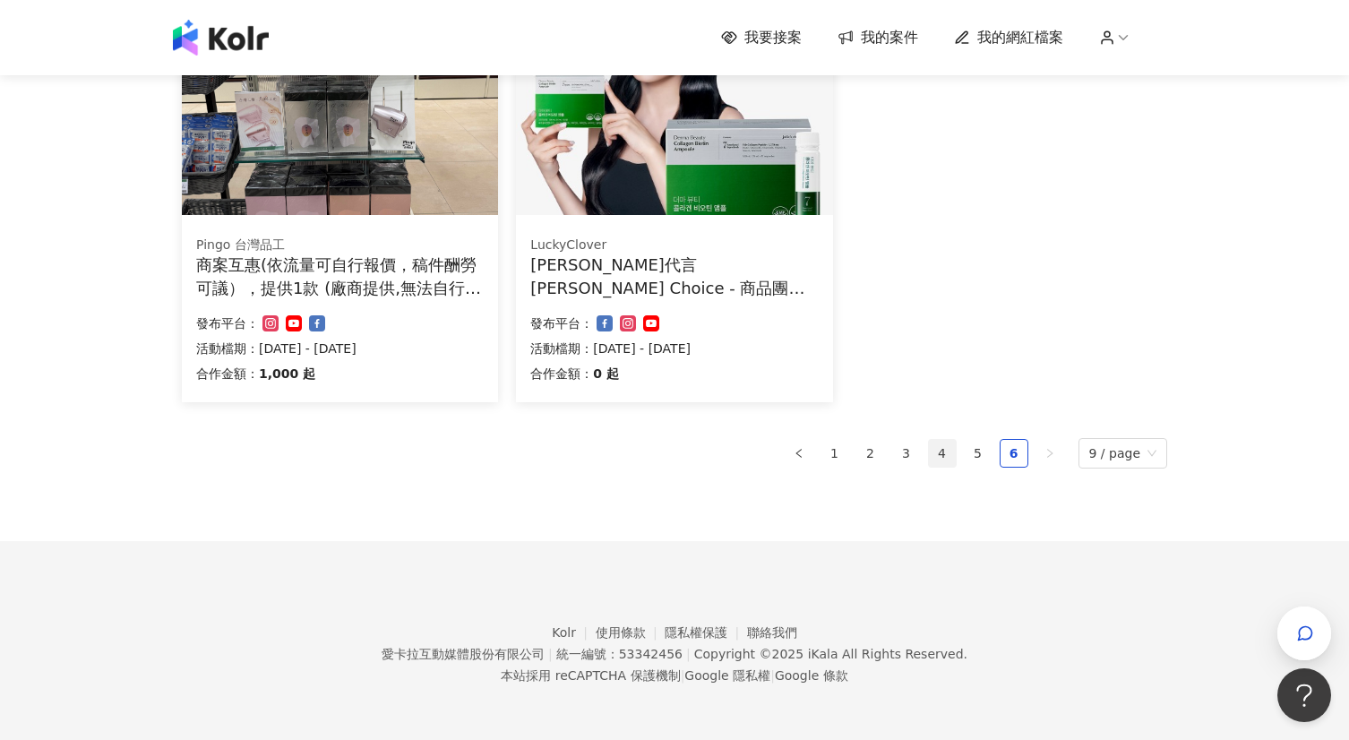
click at [946, 450] on link "4" at bounding box center [942, 453] width 27 height 27
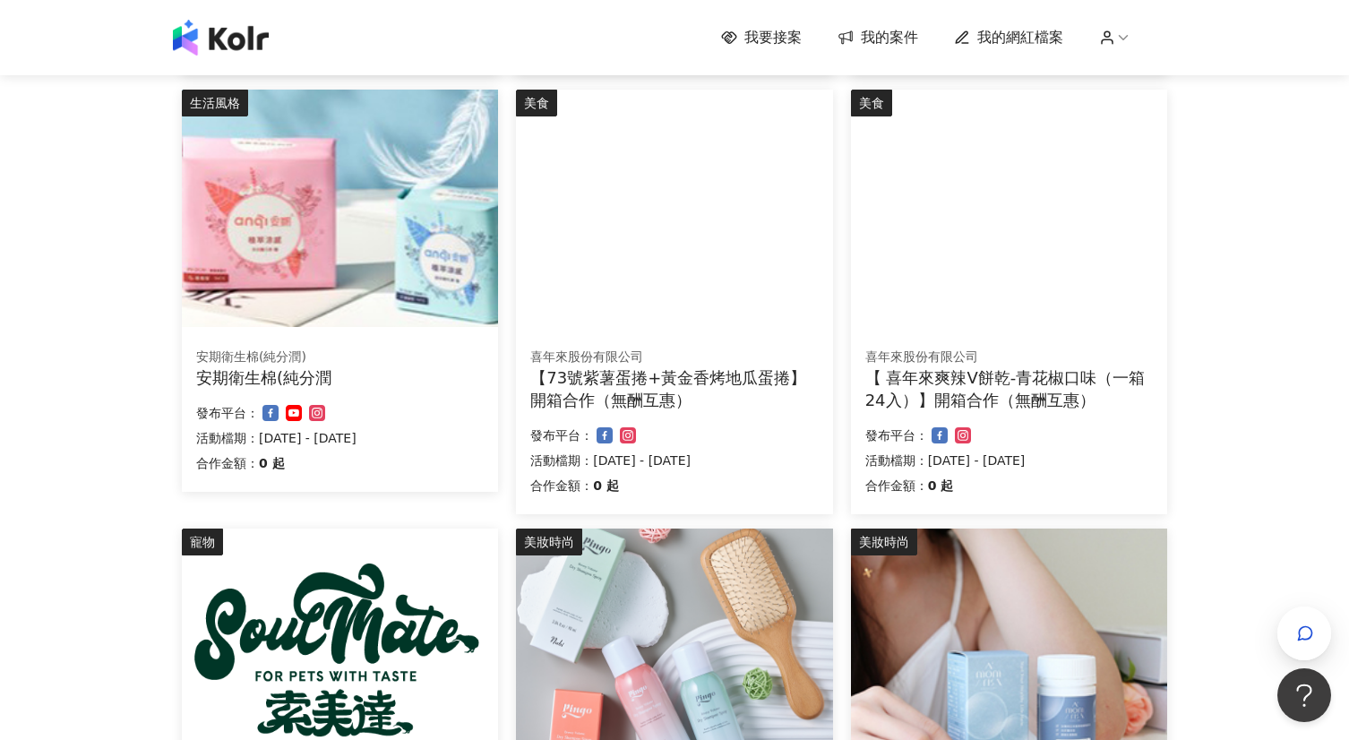
scroll to position [1173, 0]
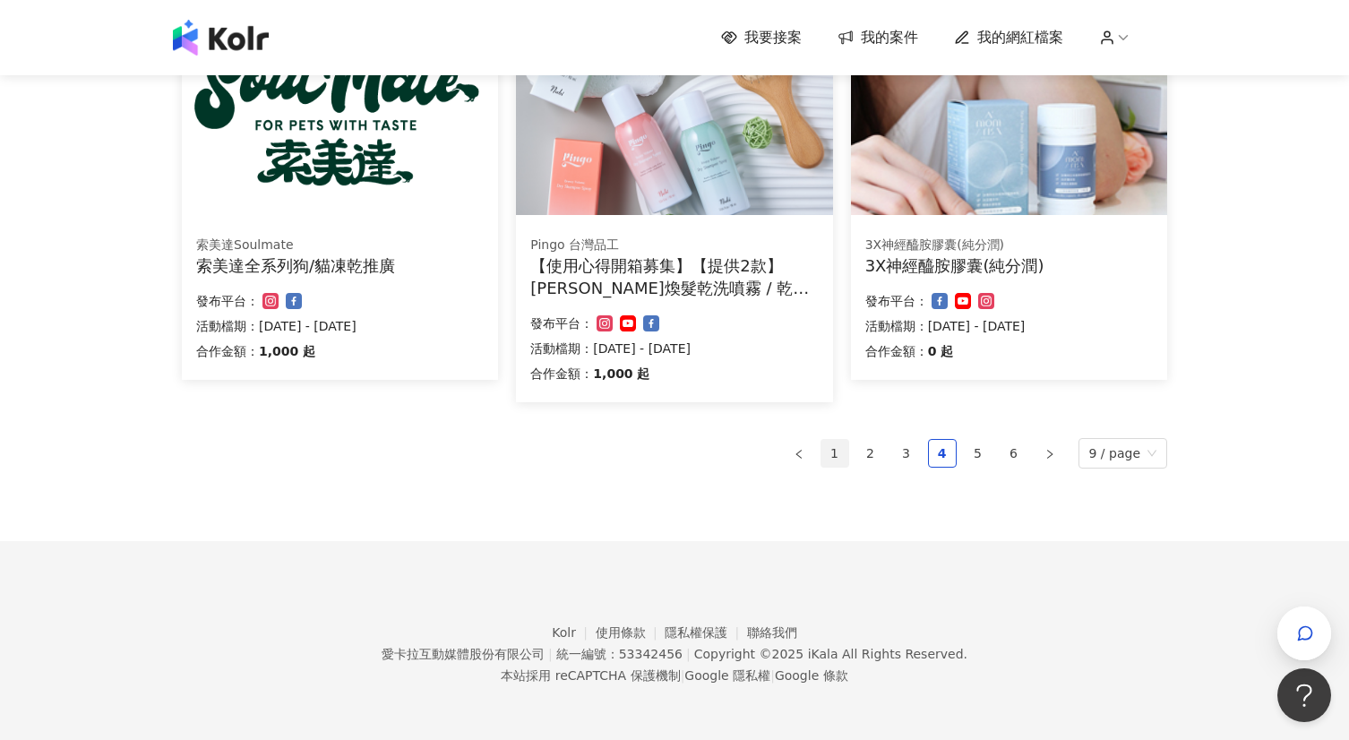
click at [842, 456] on link "1" at bounding box center [834, 453] width 27 height 27
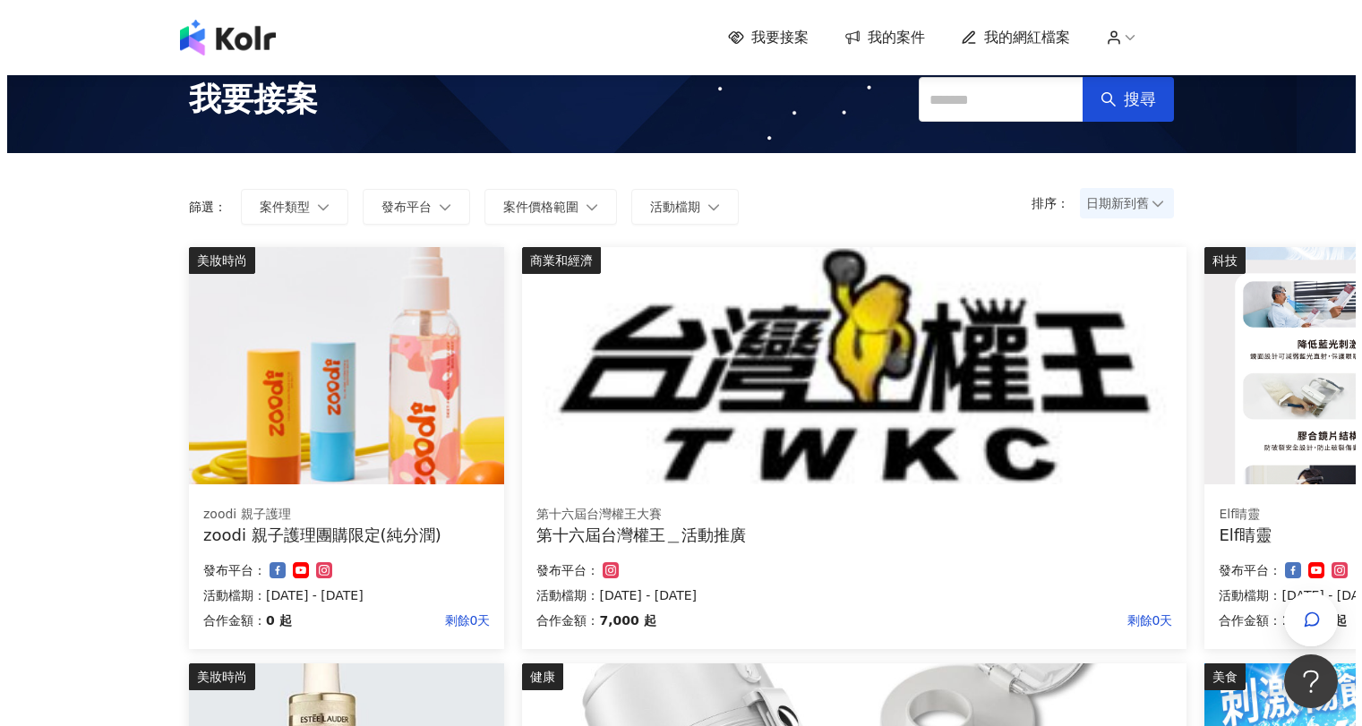
scroll to position [0, 0]
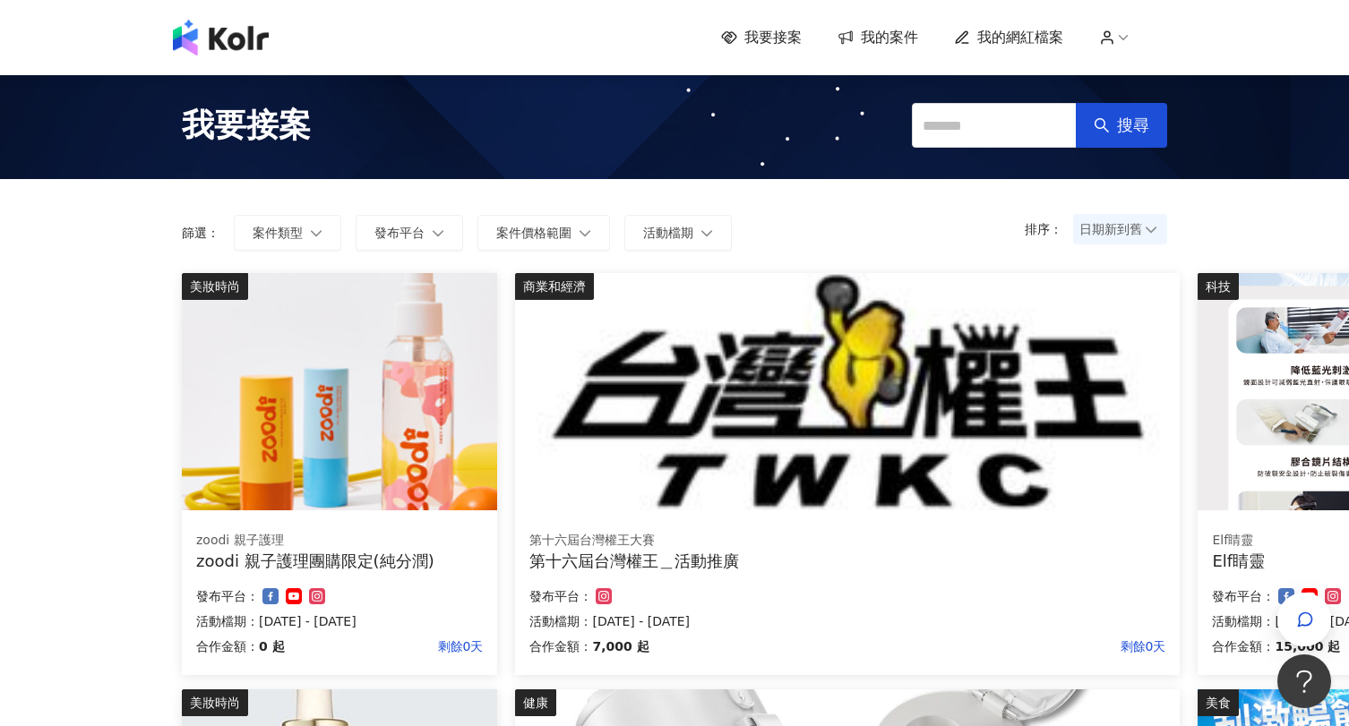
drag, startPoint x: 385, startPoint y: 431, endPoint x: 296, endPoint y: 437, distance: 88.9
click at [296, 437] on img at bounding box center [339, 391] width 315 height 237
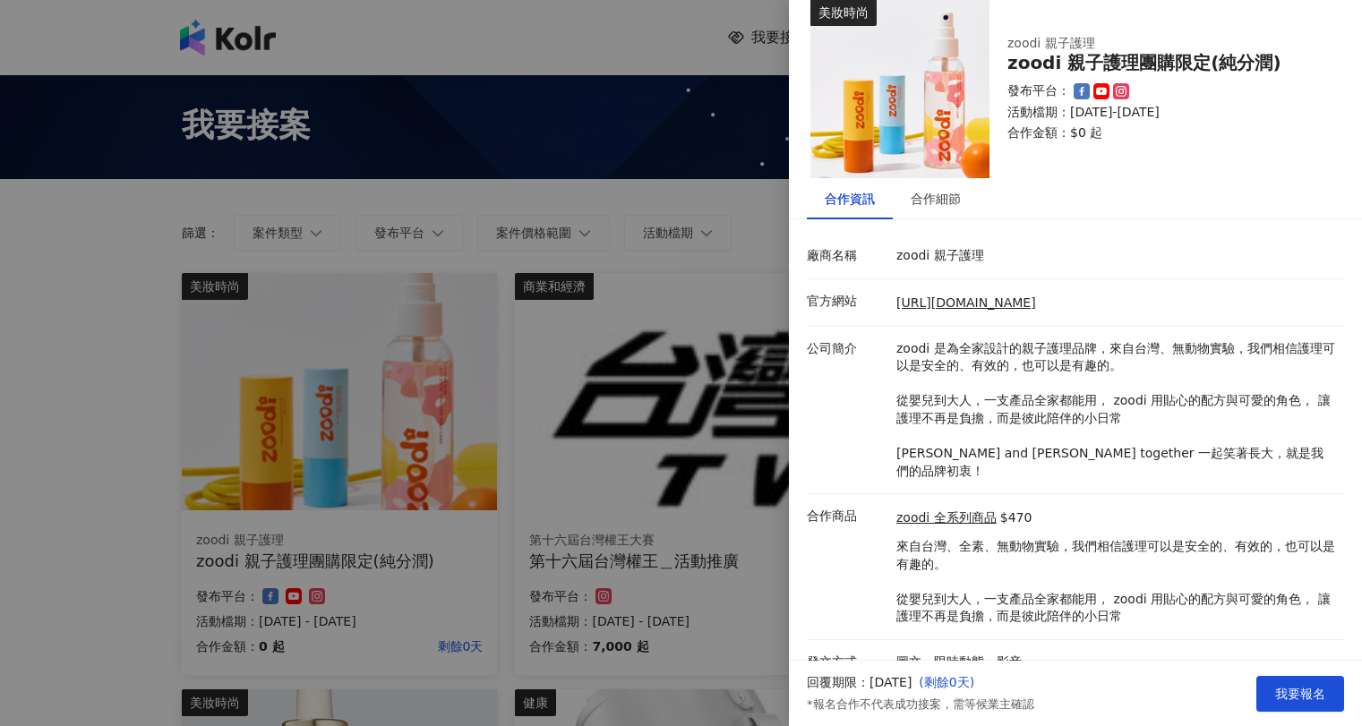
scroll to position [29, 0]
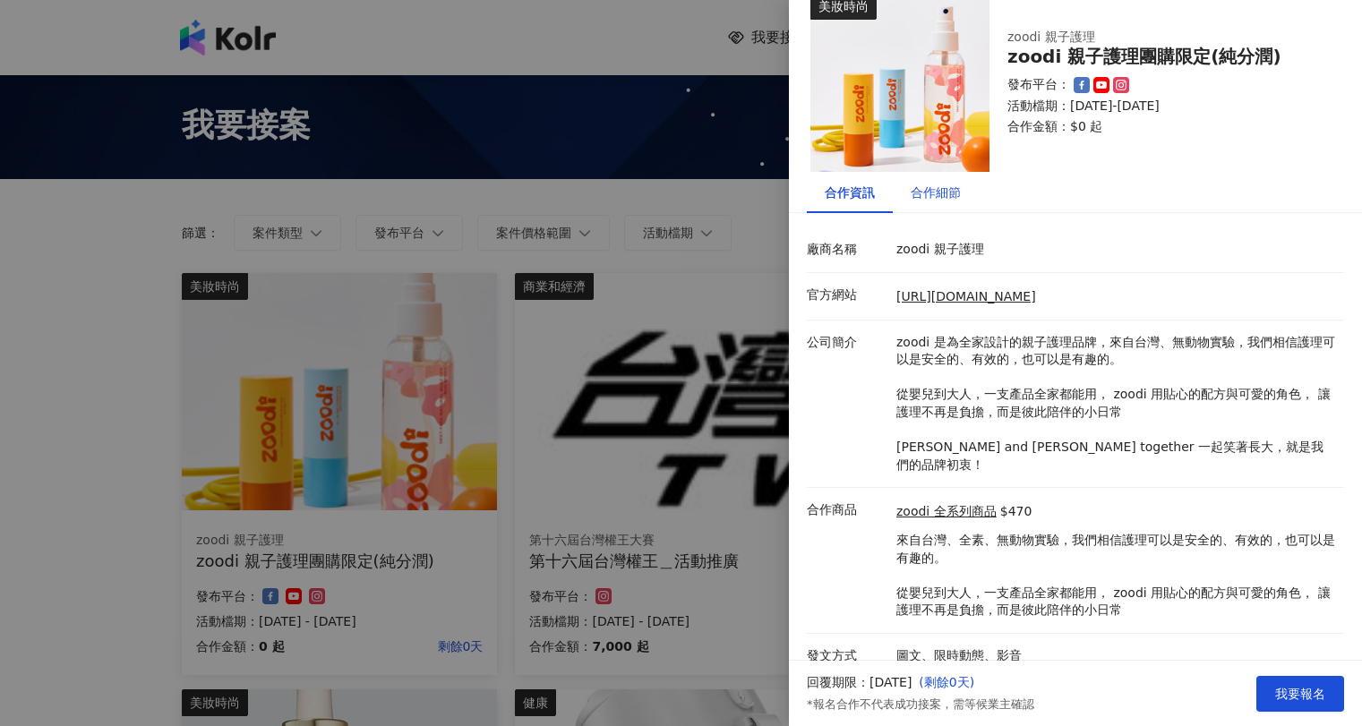
click at [946, 197] on div "合作細節" at bounding box center [936, 193] width 50 height 20
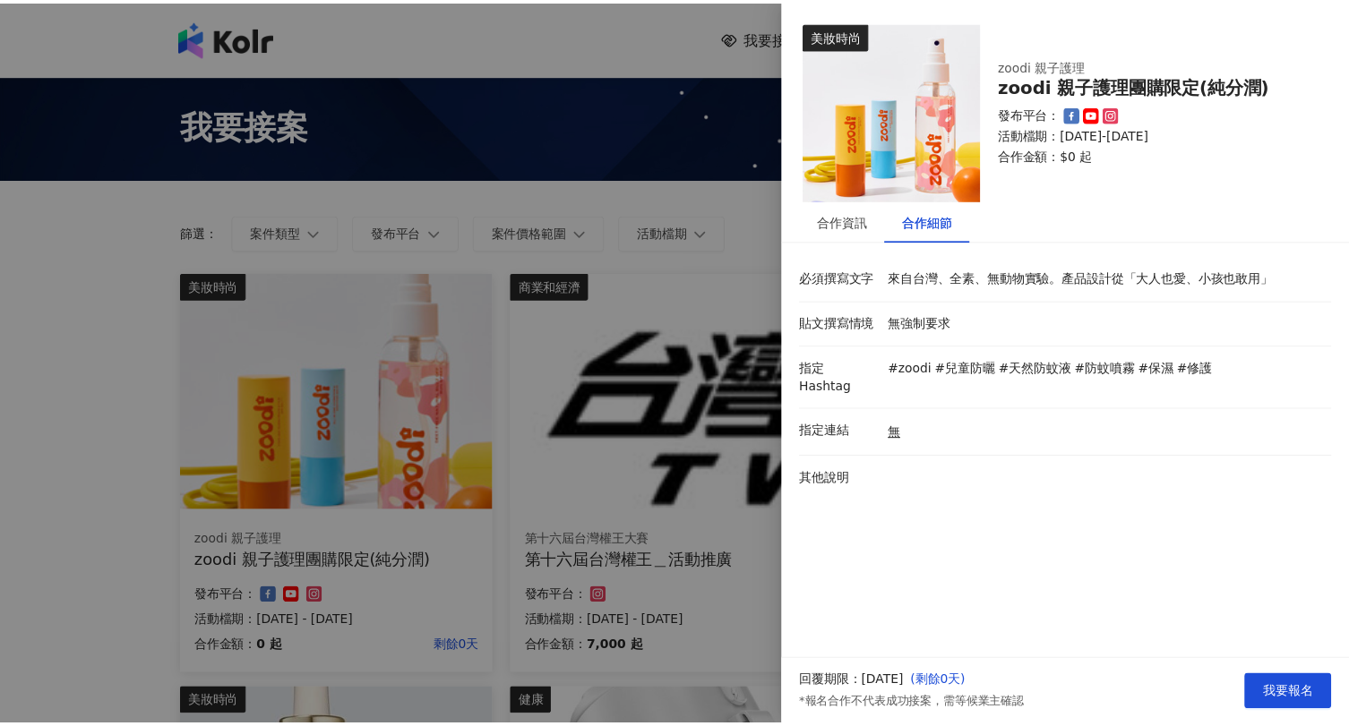
scroll to position [0, 0]
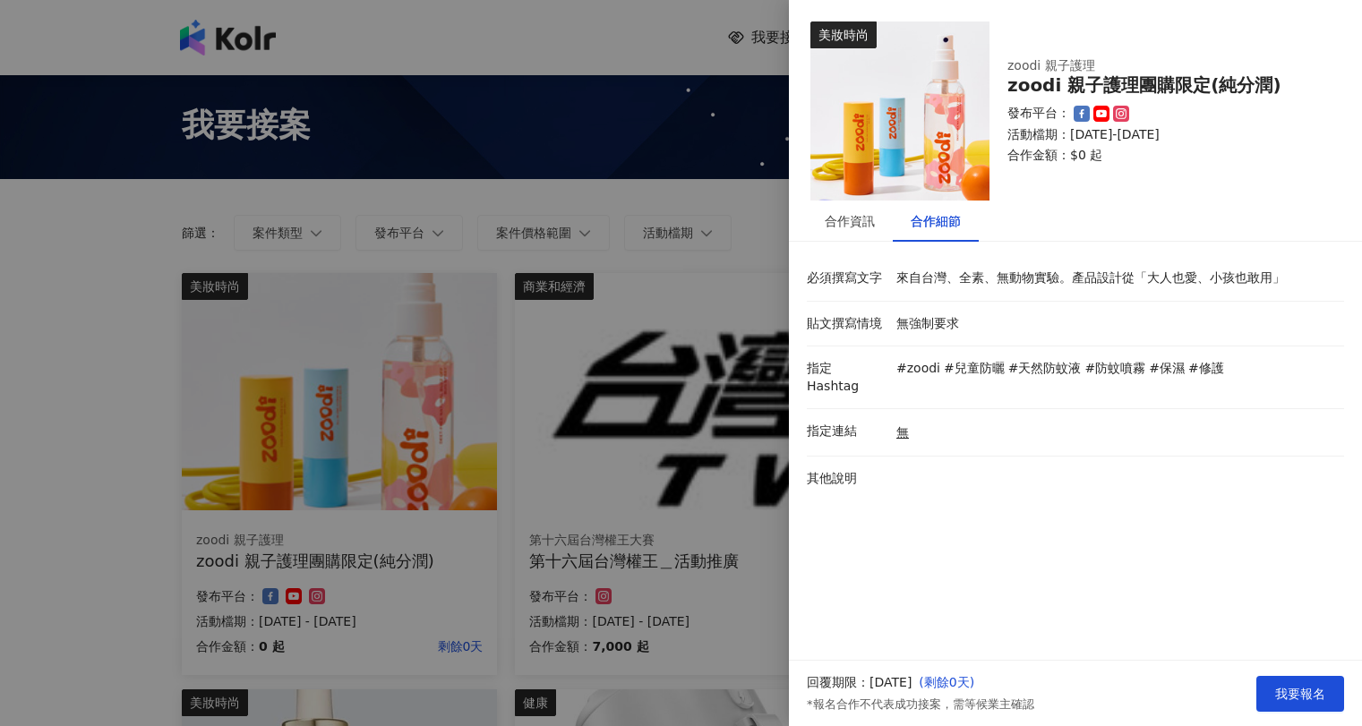
click at [546, 469] on div at bounding box center [681, 363] width 1362 height 726
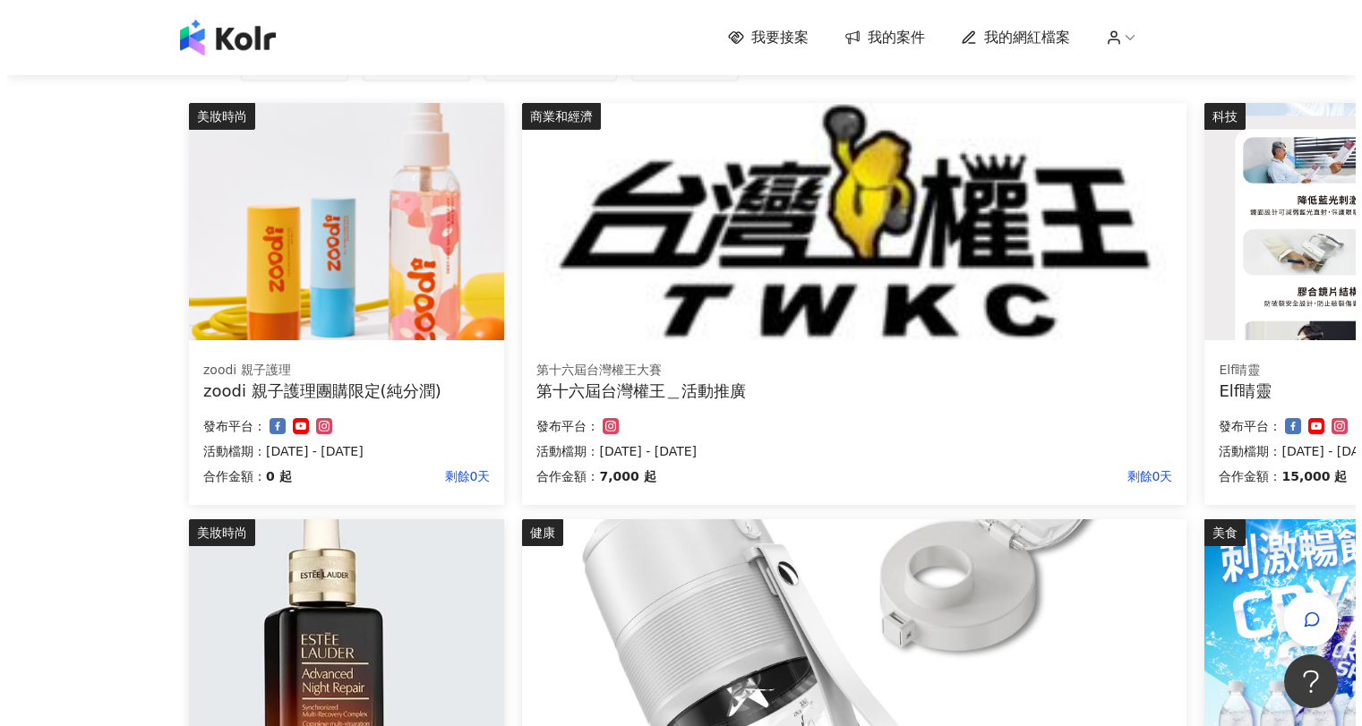
scroll to position [477, 0]
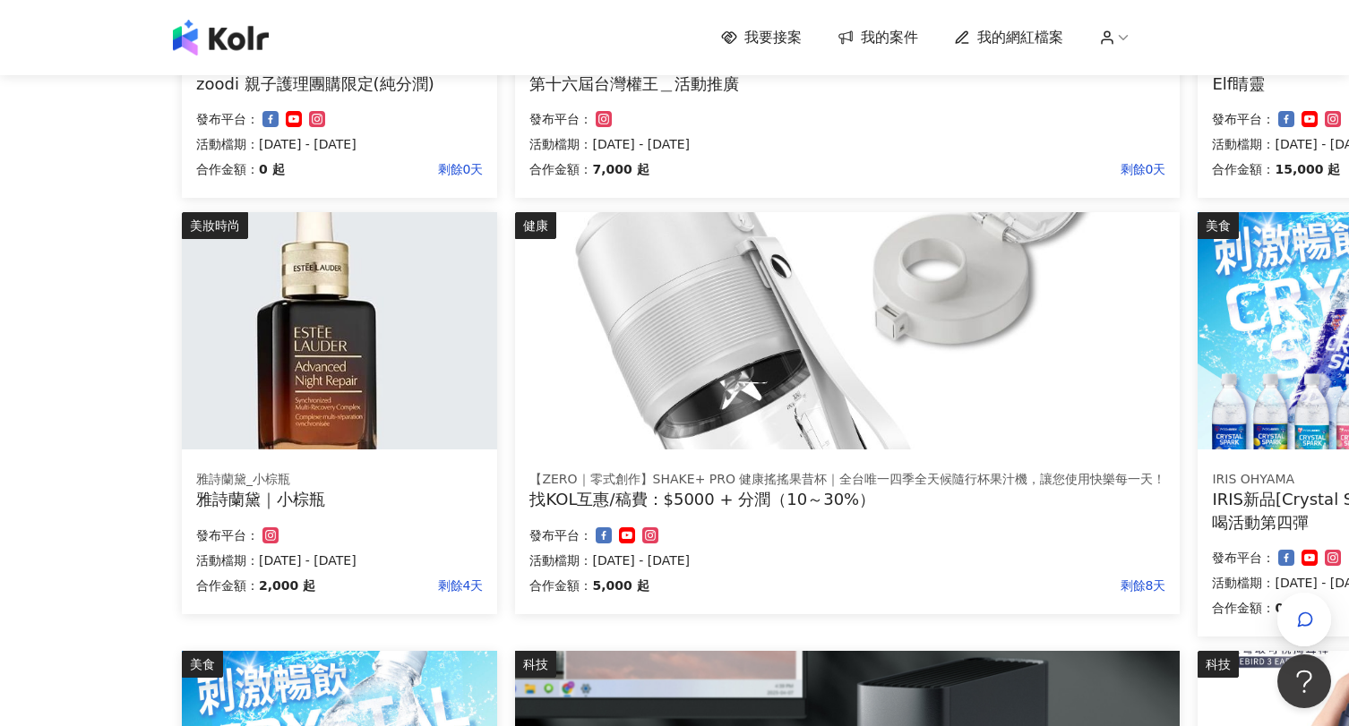
click at [356, 356] on img at bounding box center [339, 330] width 315 height 237
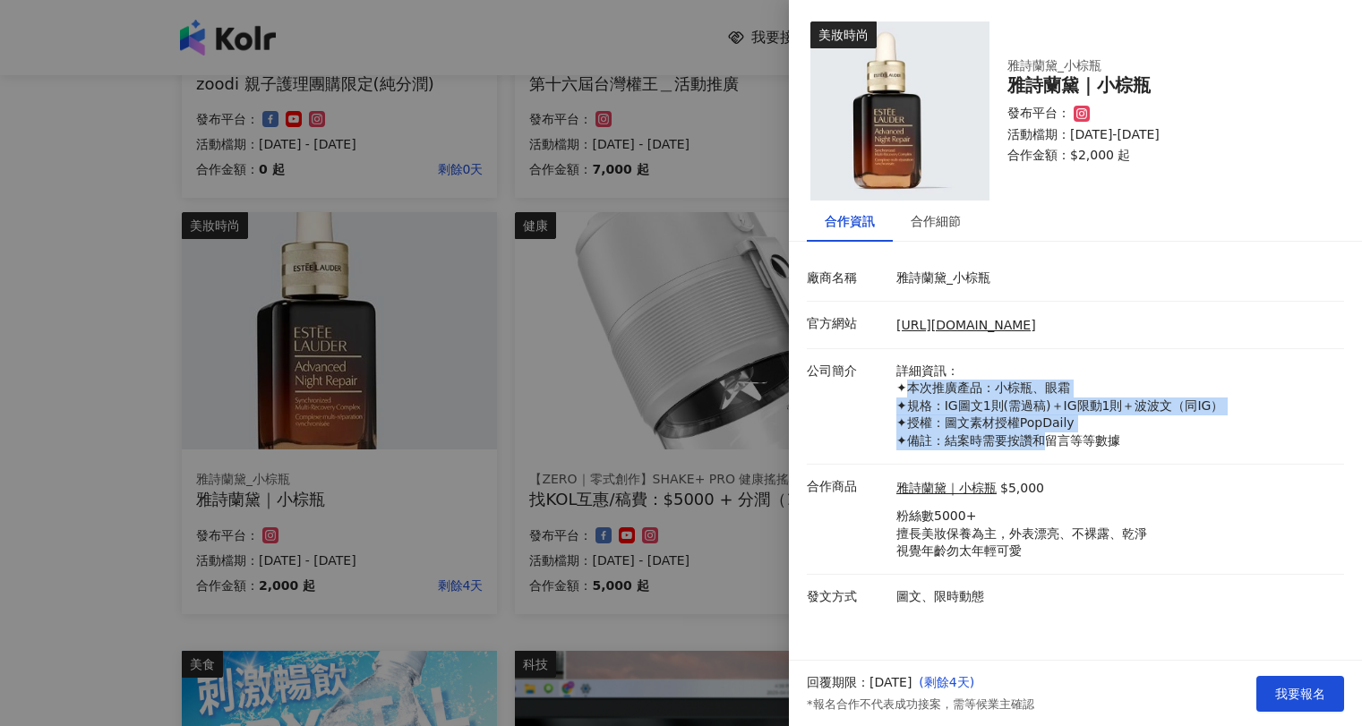
drag, startPoint x: 911, startPoint y: 388, endPoint x: 1057, endPoint y: 437, distance: 154.1
click at [1053, 443] on p "詳細資訊： ✦本次推廣產品：小棕瓶、眼霜 ✦規格：IG圖文1則(需過稿)＋IG限動1則＋波波文（同IG） ✦授權：圖文素材授權PopDaily ✦備註：結案時…" at bounding box center [1116, 407] width 439 height 88
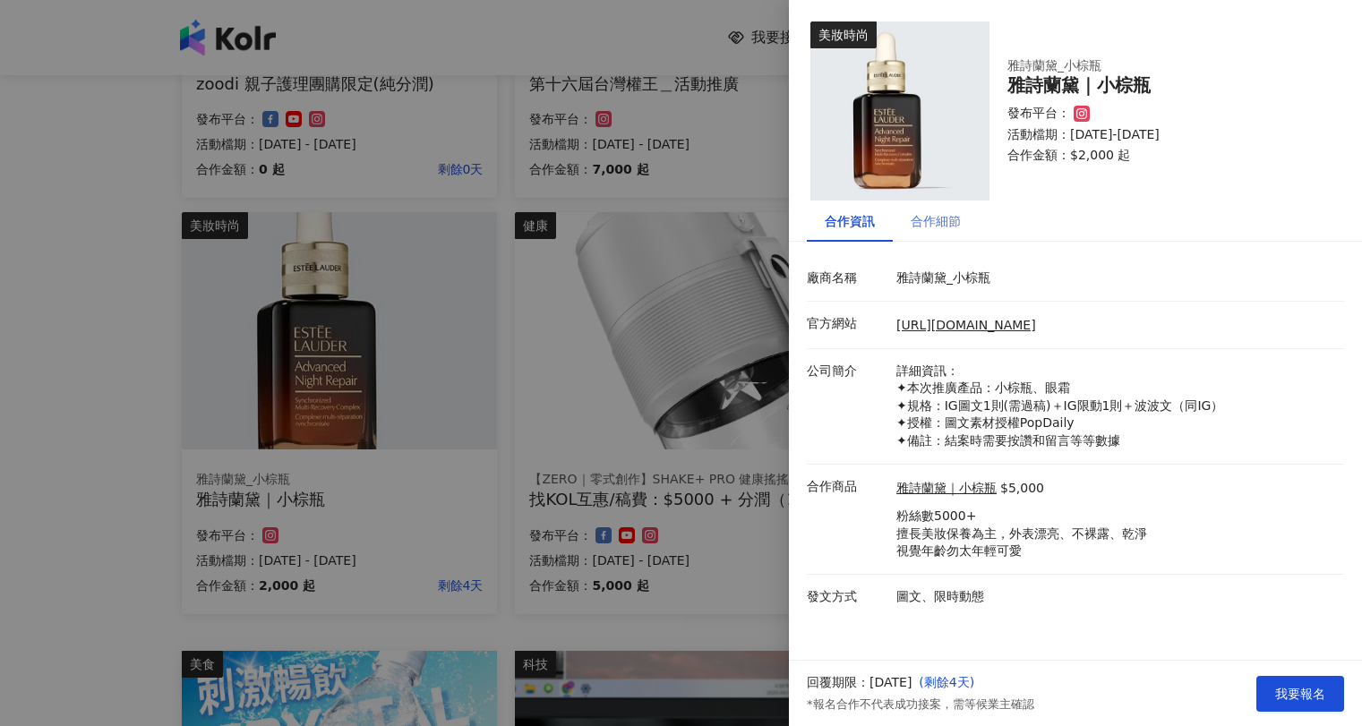
click at [932, 210] on div "合作細節" at bounding box center [936, 221] width 86 height 41
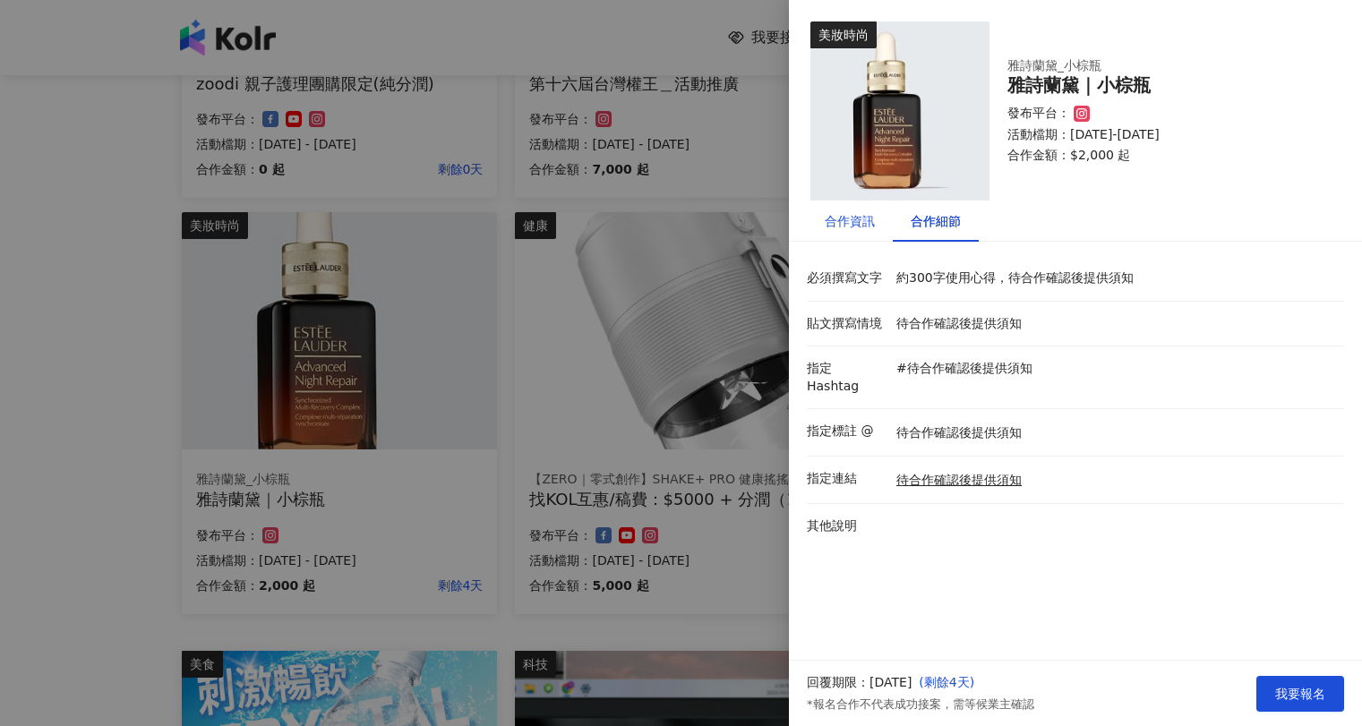
click at [855, 217] on div "合作資訊" at bounding box center [850, 221] width 50 height 20
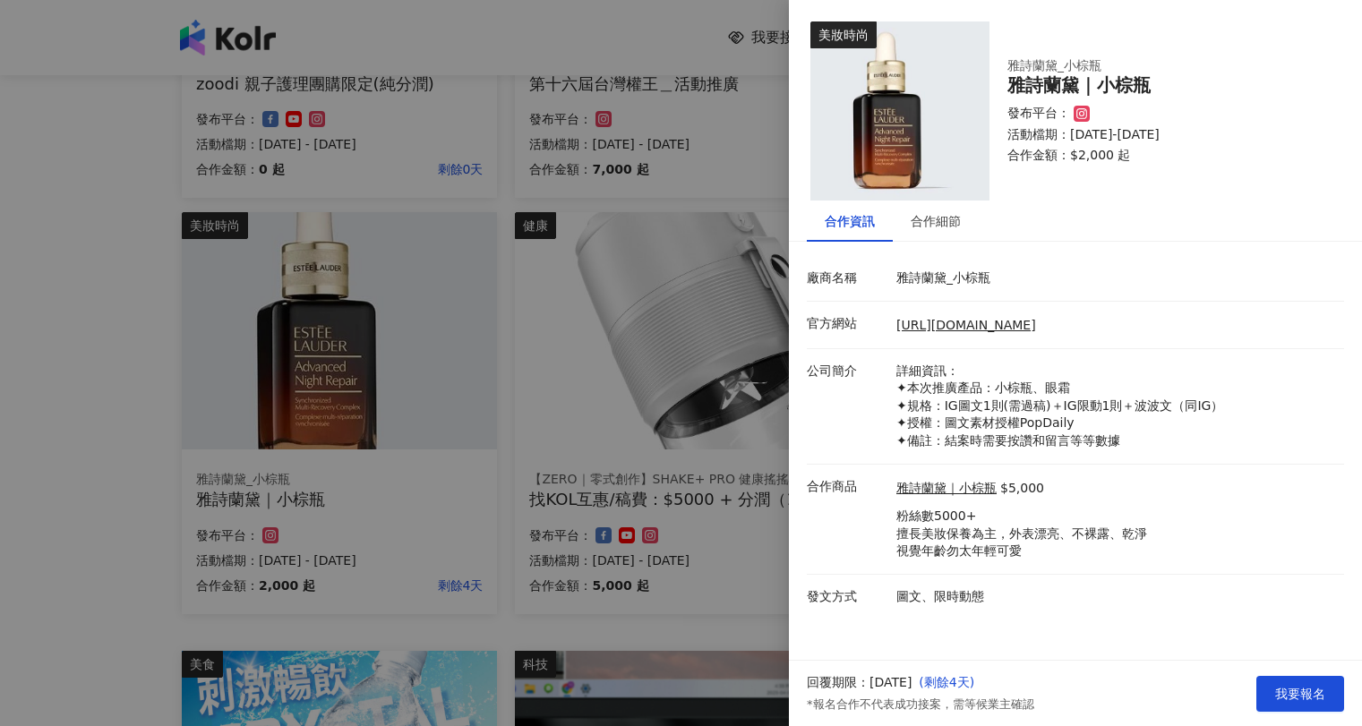
click at [638, 181] on div at bounding box center [681, 363] width 1362 height 726
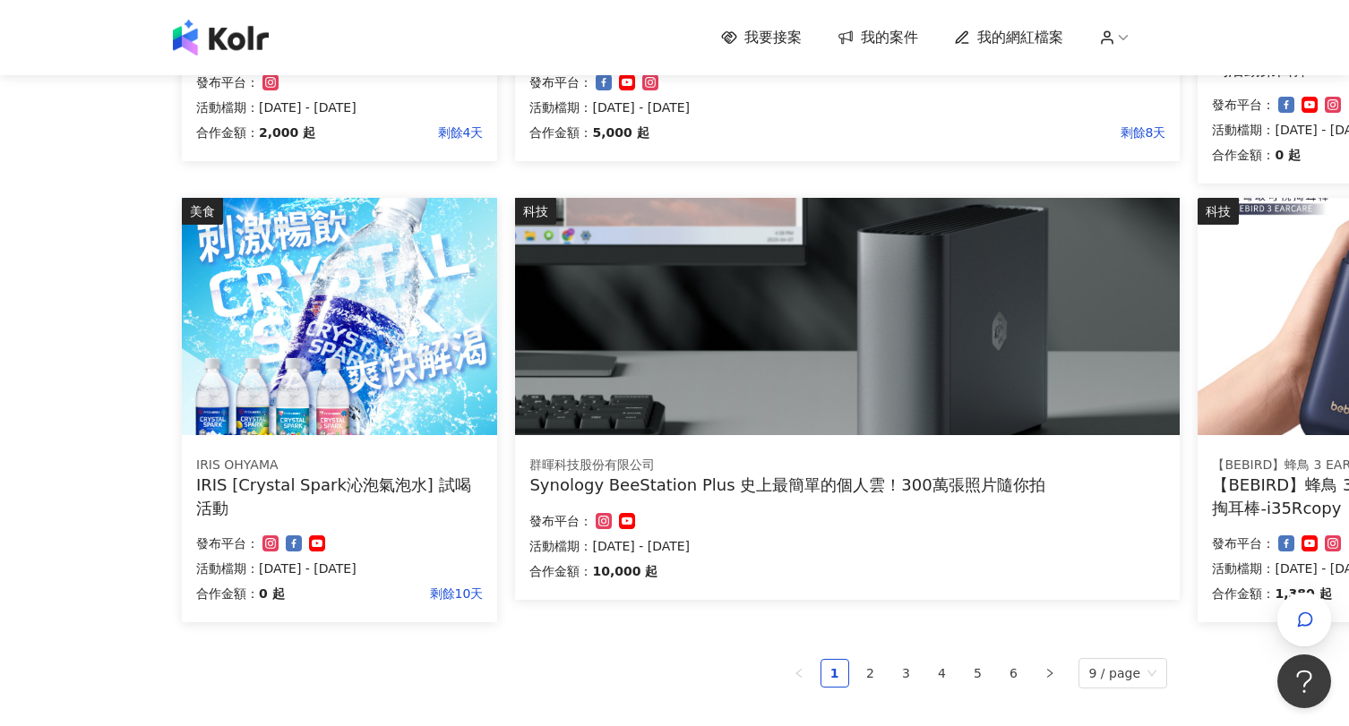
scroll to position [1075, 0]
